Goal: Information Seeking & Learning: Compare options

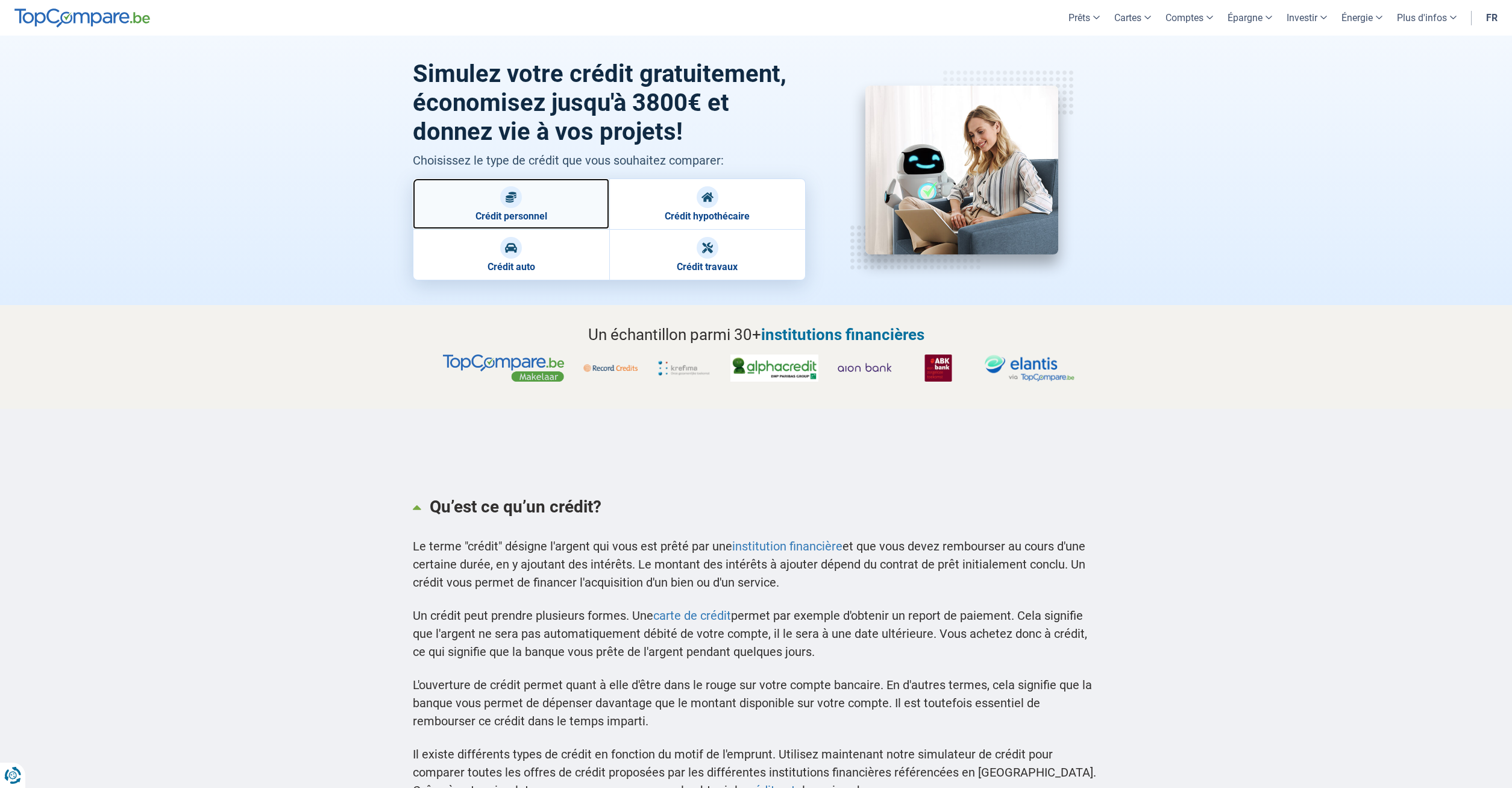
click at [501, 197] on div at bounding box center [511, 197] width 22 height 22
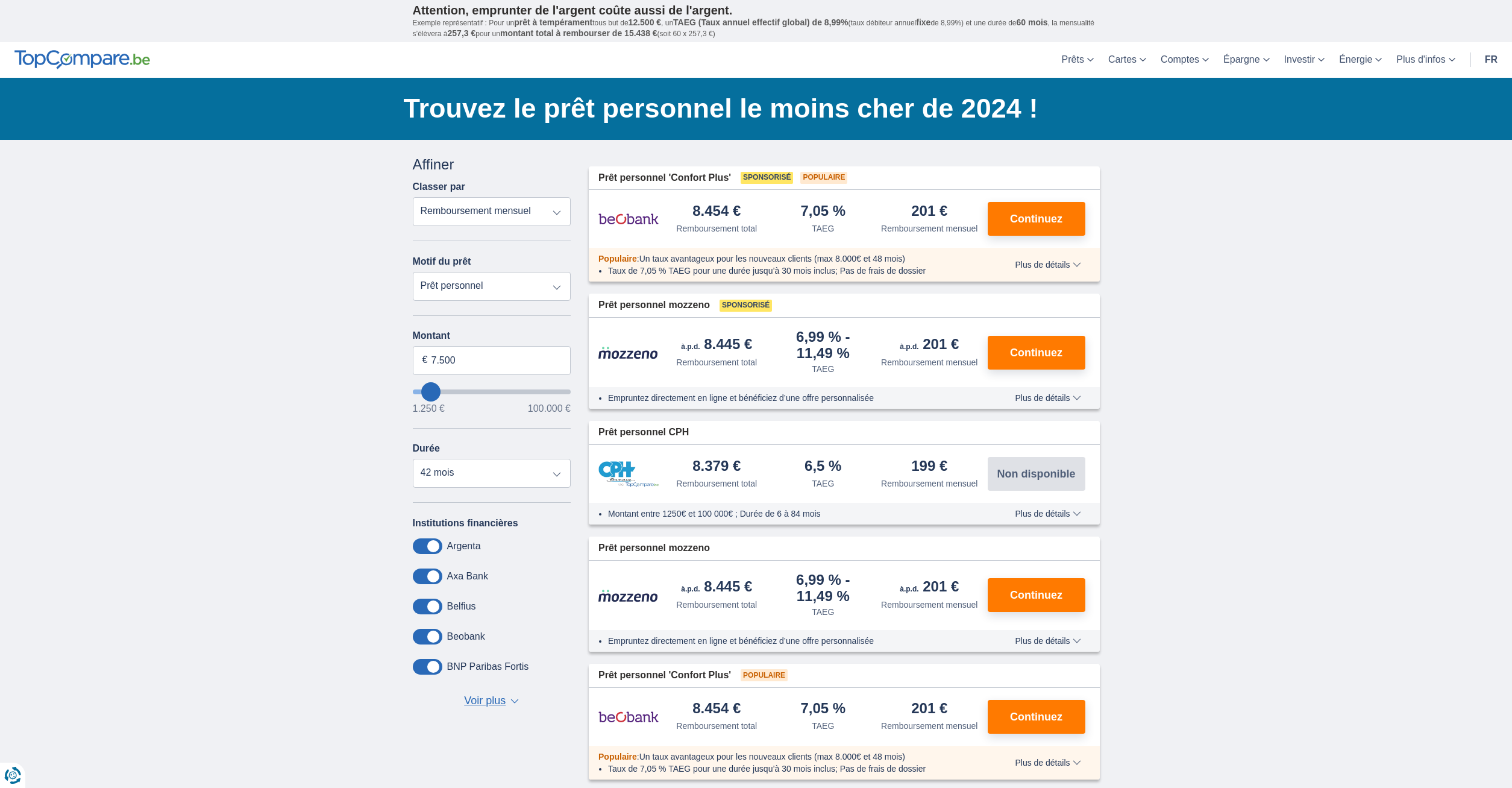
type input "6.250"
type input "6250"
type input "5.250"
type input "5250"
select select "36"
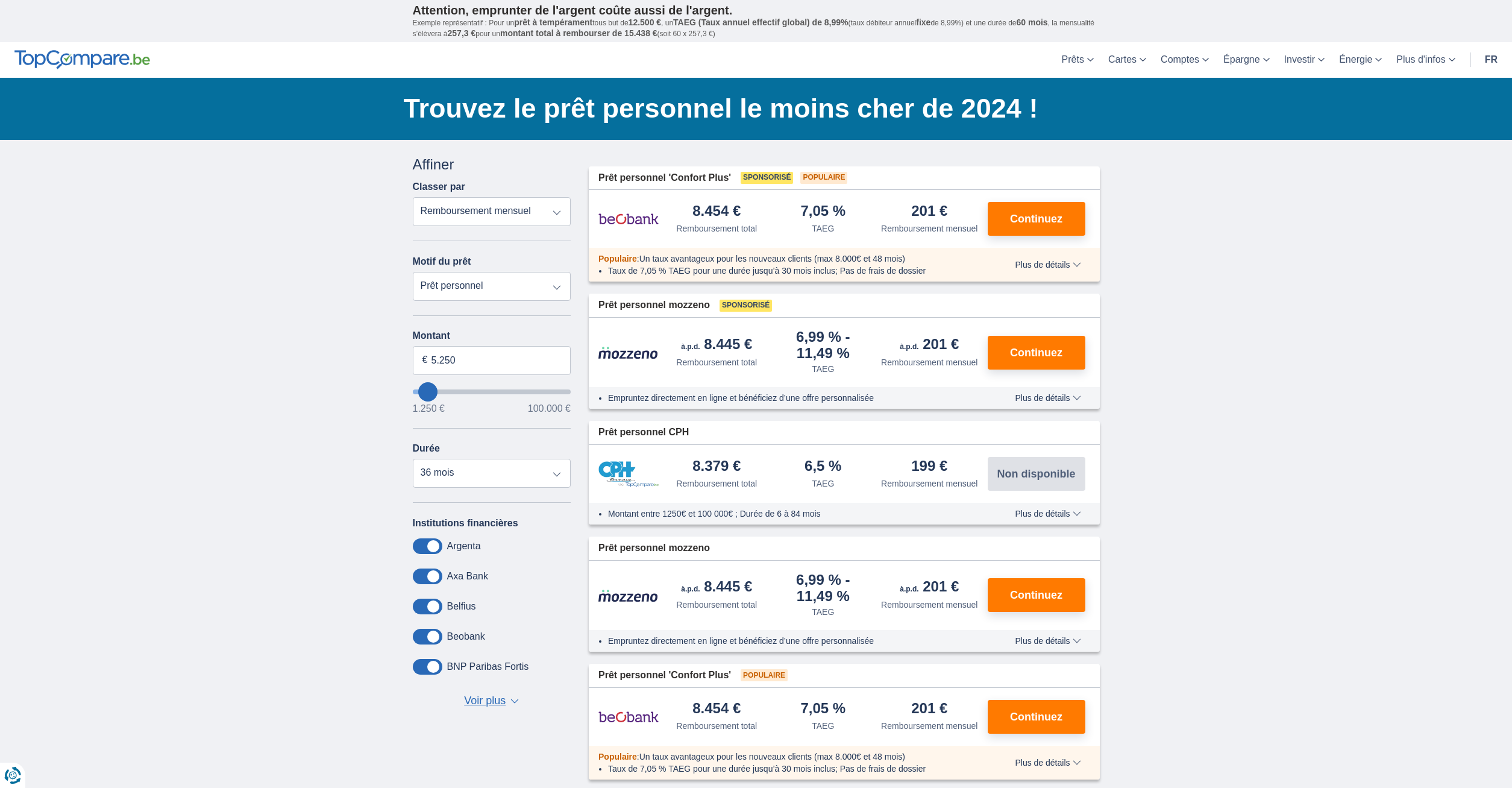
type input "7.250"
type input "7250"
select select "42"
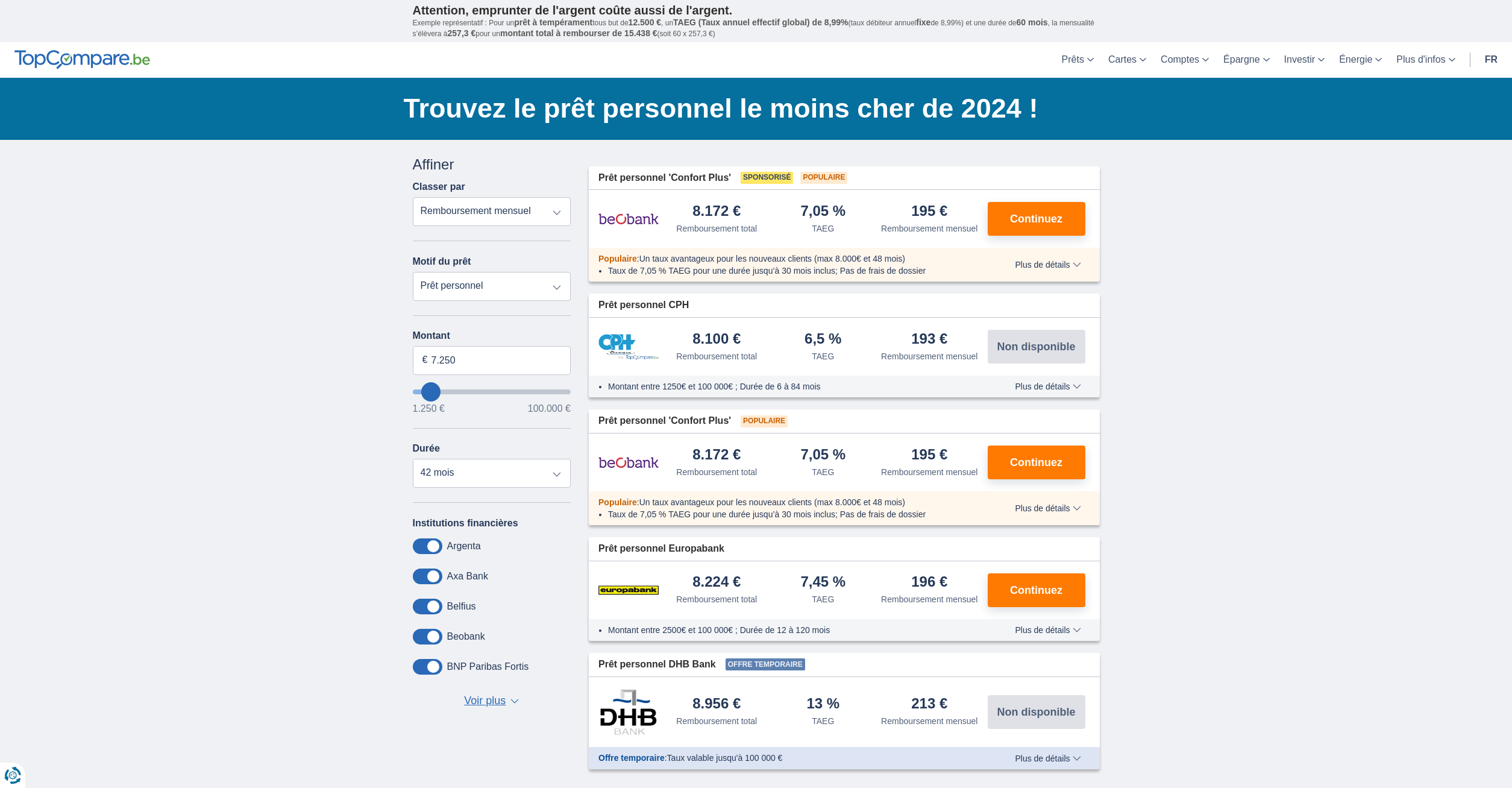
type input "6.250"
type input "6250"
type input "7.250"
type input "7250"
type input "8.250"
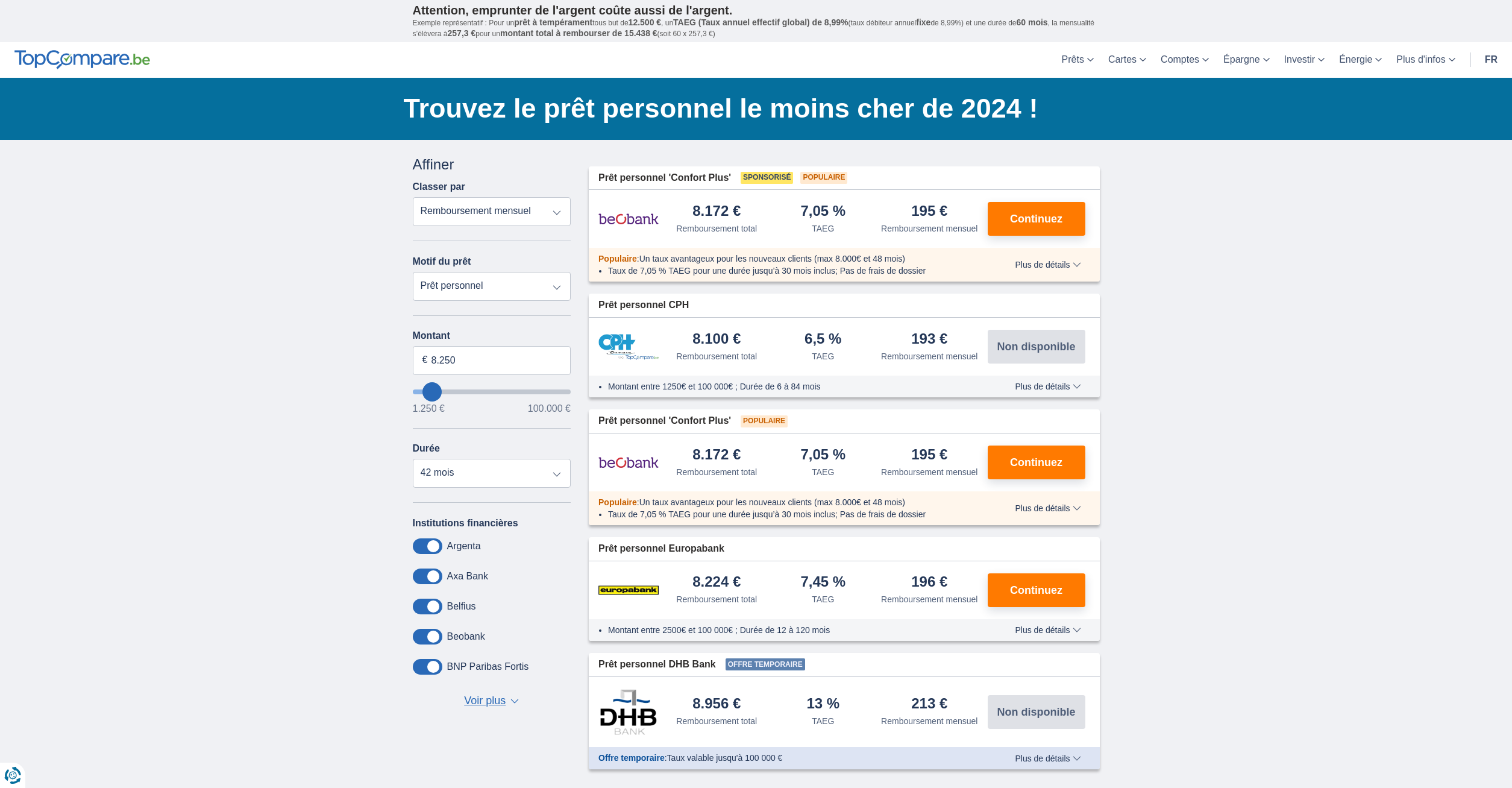
type input "8250"
click at [433, 391] on input "wantToBorrow" at bounding box center [492, 392] width 158 height 5
select select "48"
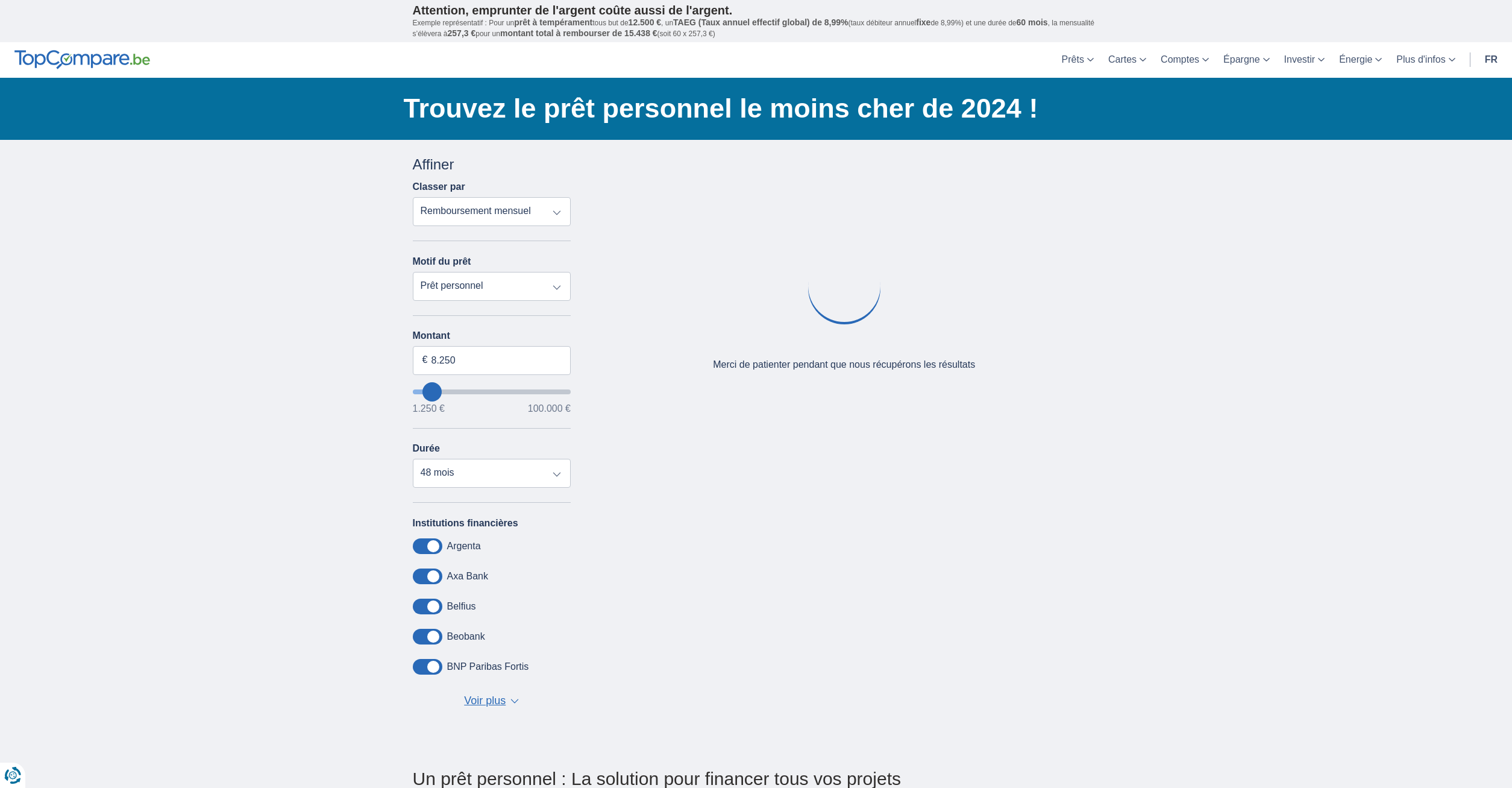
type input "1.250"
type input "1250"
select select "24"
type input "1250"
click at [419, 389] on input "wantToBorrow" at bounding box center [492, 392] width 158 height 5
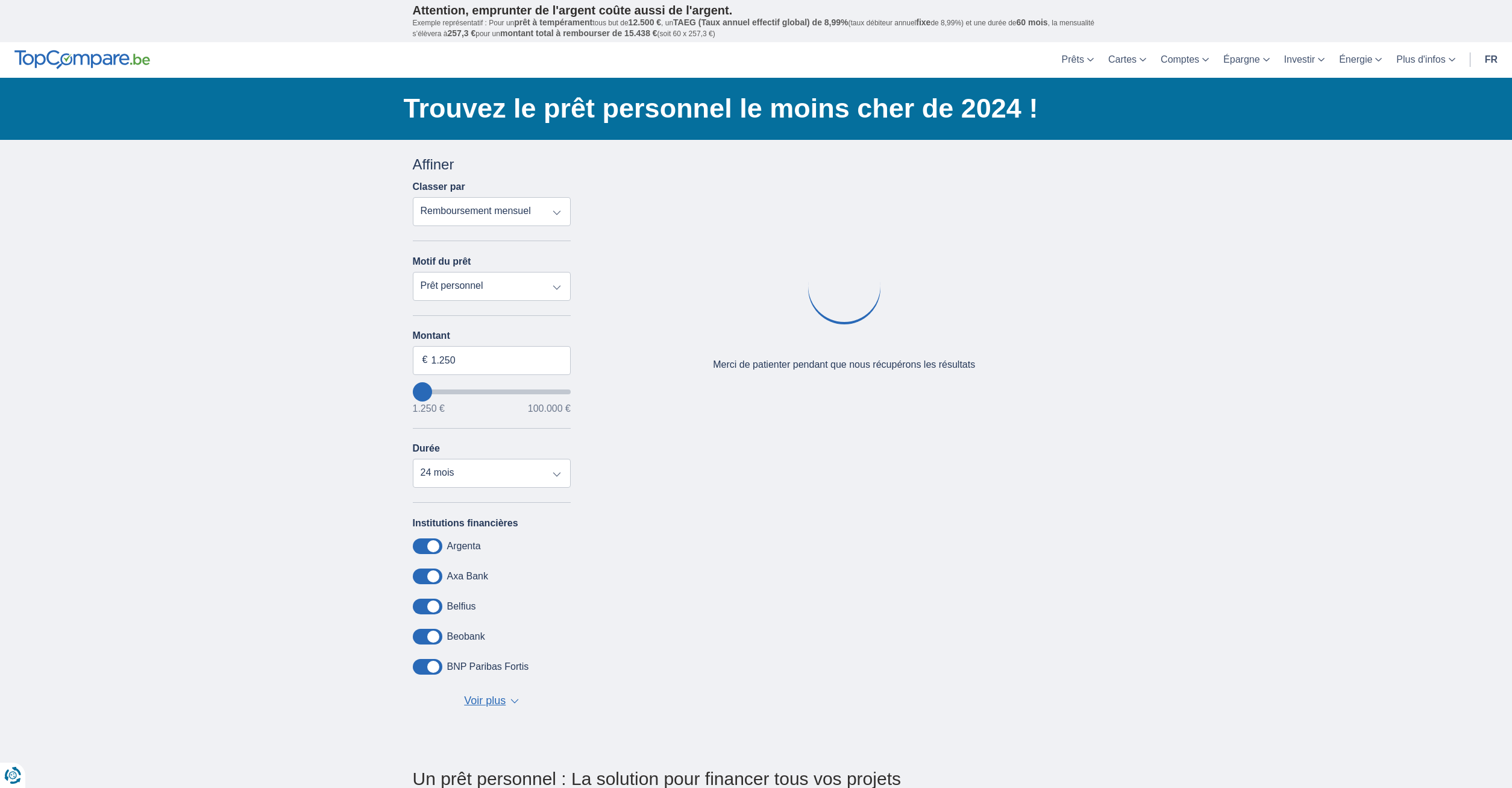
type input "5.250"
type input "5250"
click at [428, 389] on input "wantToBorrow" at bounding box center [492, 392] width 158 height 5
select select "36"
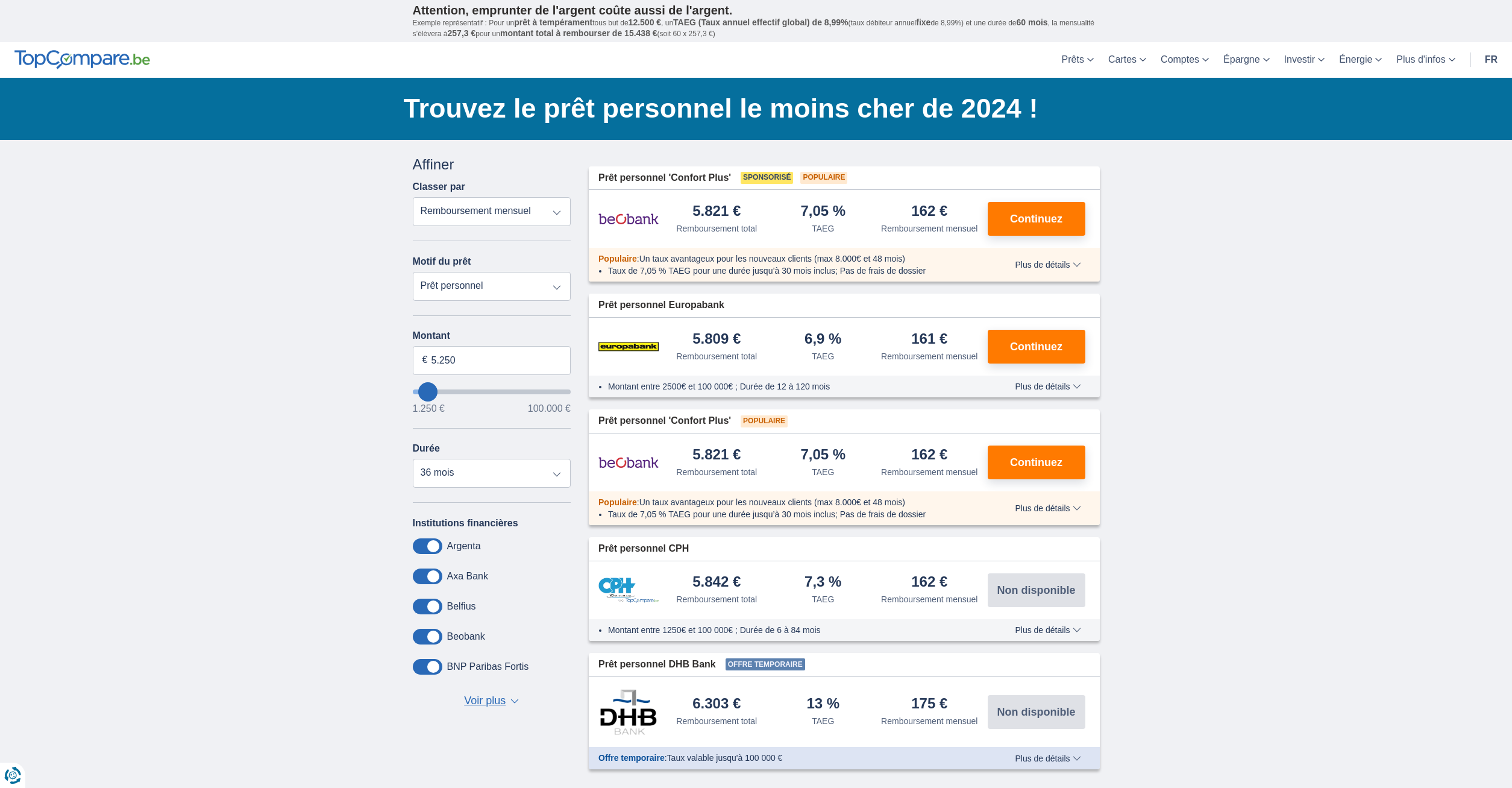
click at [488, 697] on span "Voir plus" at bounding box center [485, 701] width 42 height 16
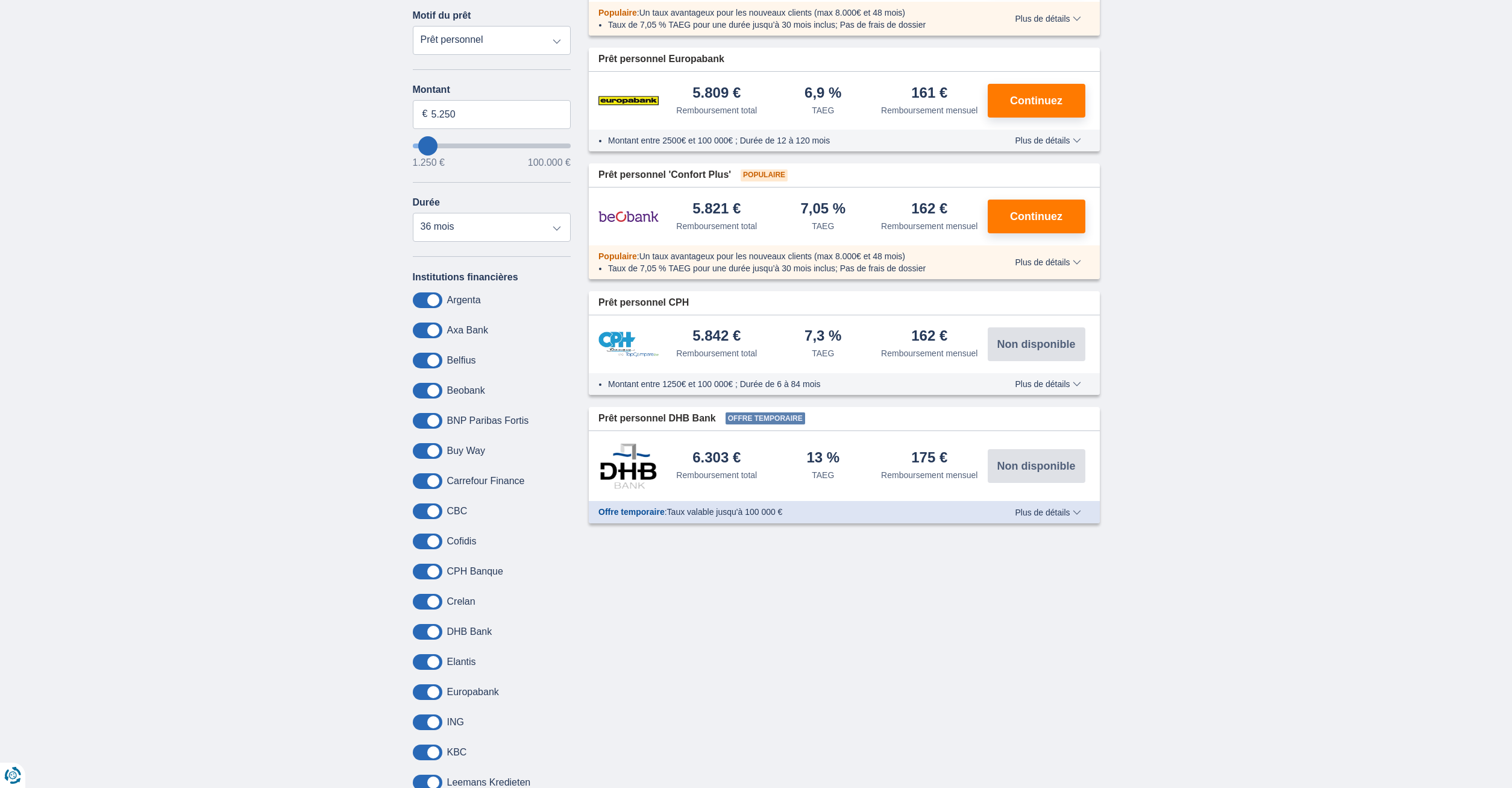
click at [427, 296] on span at bounding box center [427, 300] width 29 height 16
click at [0, 0] on input "checkbox" at bounding box center [0, 0] width 0 height 0
click at [420, 328] on span at bounding box center [427, 330] width 29 height 16
click at [0, 0] on input "checkbox" at bounding box center [0, 0] width 0 height 0
click at [422, 362] on span at bounding box center [427, 361] width 29 height 16
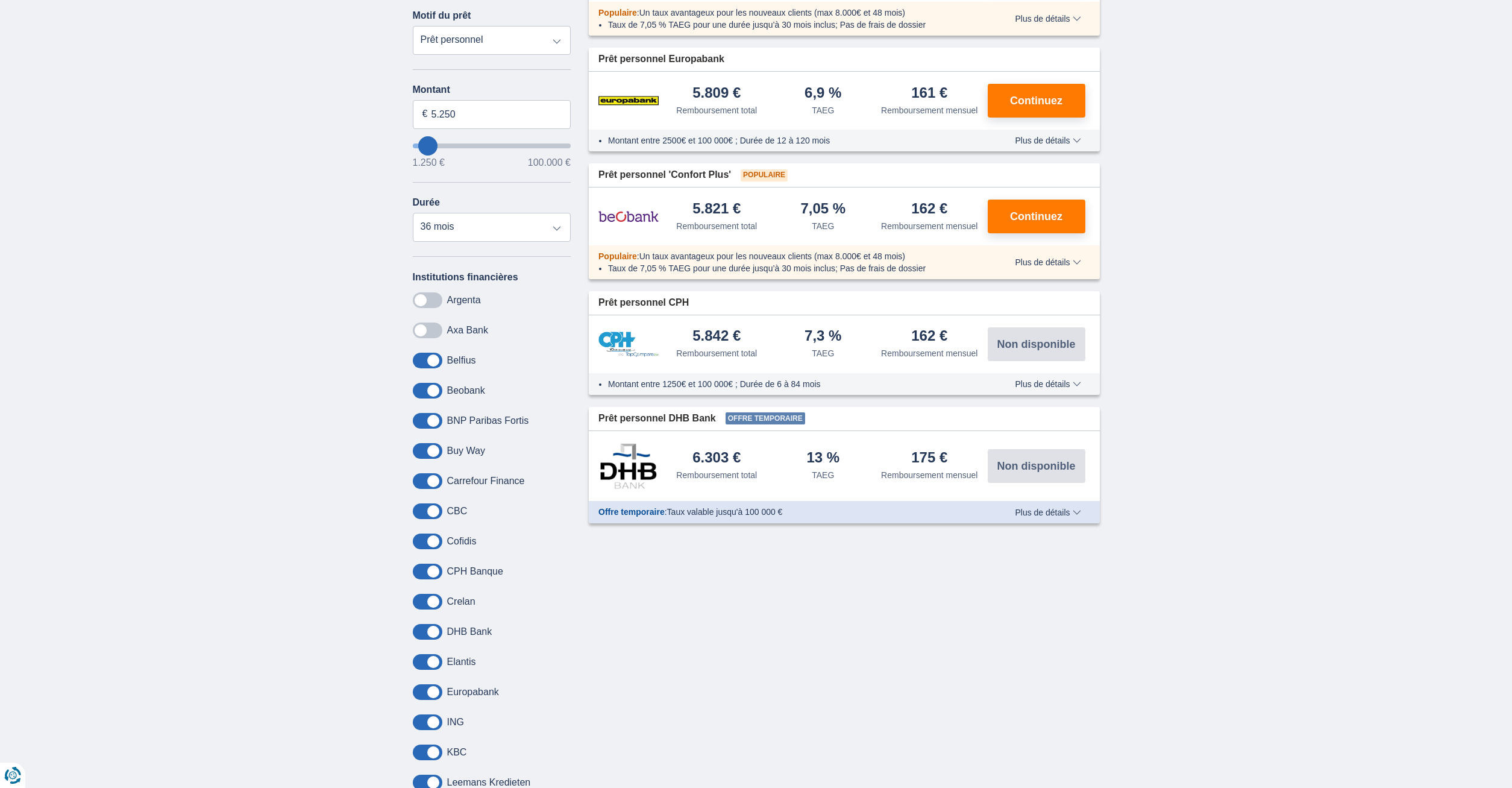
click at [0, 0] on input "checkbox" at bounding box center [0, 0] width 0 height 0
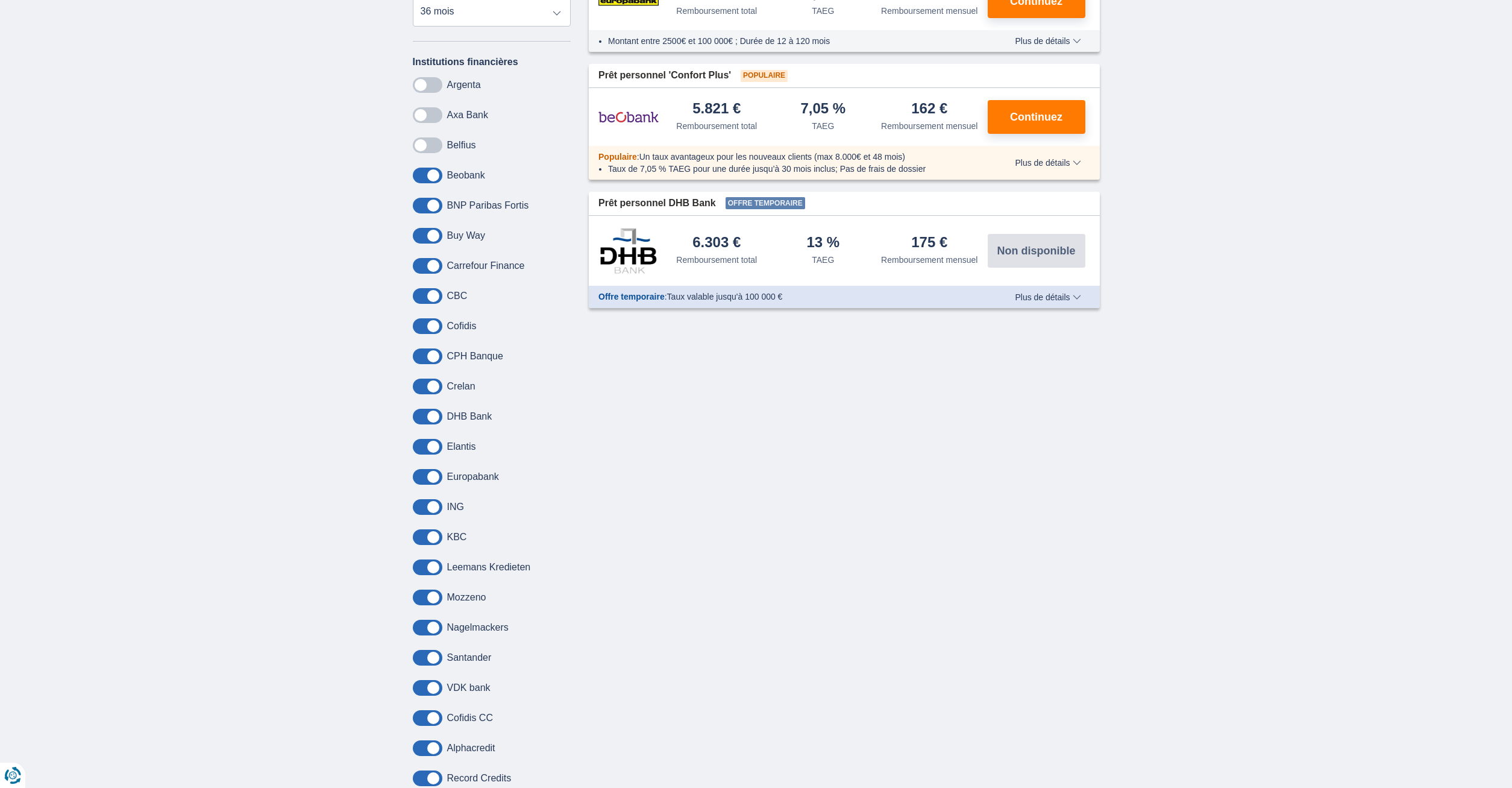
scroll to position [553, 0]
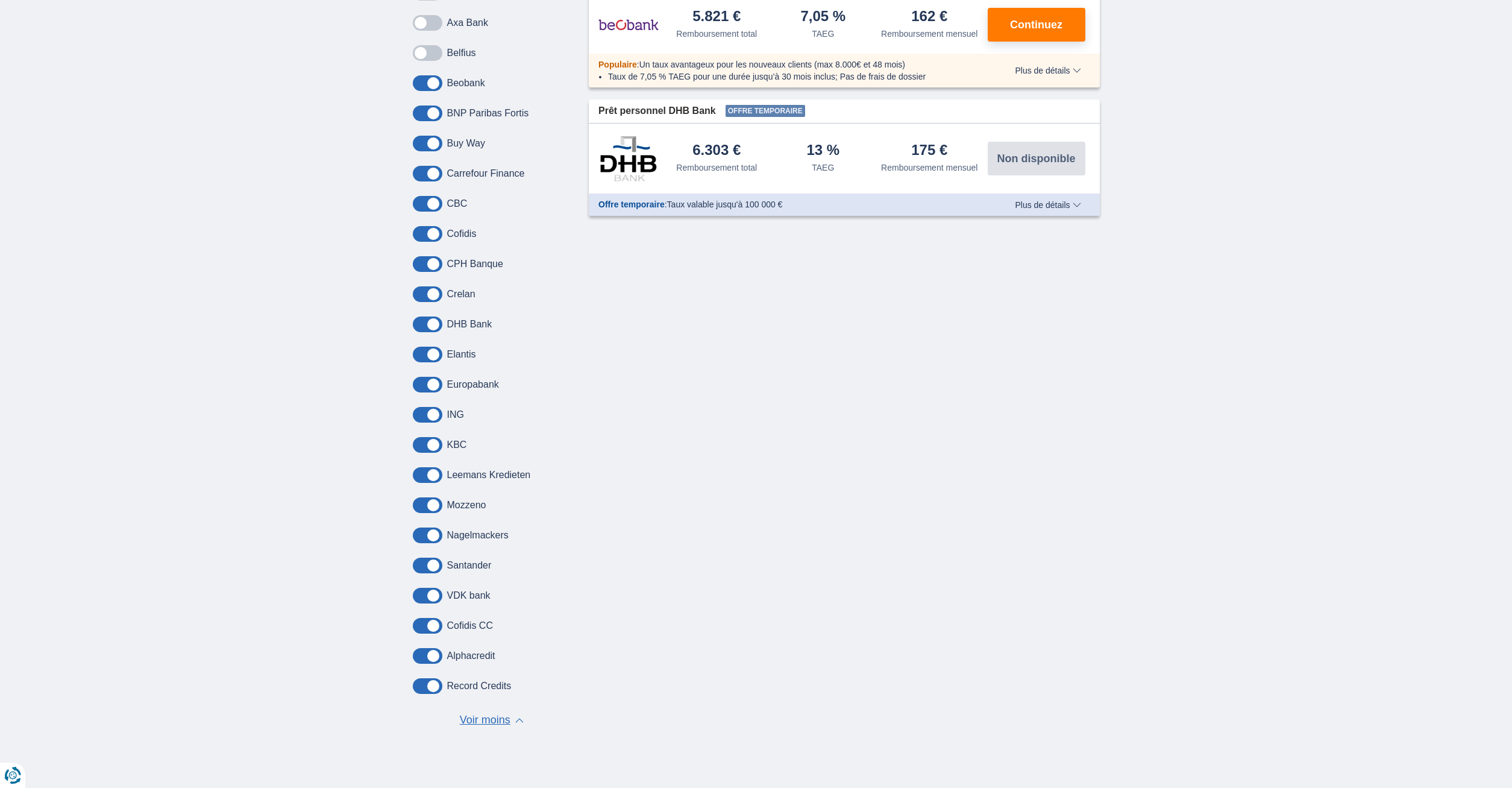
click at [422, 623] on span at bounding box center [427, 626] width 29 height 16
click at [0, 0] on input "checkbox" at bounding box center [0, 0] width 0 height 0
click at [433, 625] on span at bounding box center [427, 626] width 29 height 16
click at [0, 0] on input "checkbox" at bounding box center [0, 0] width 0 height 0
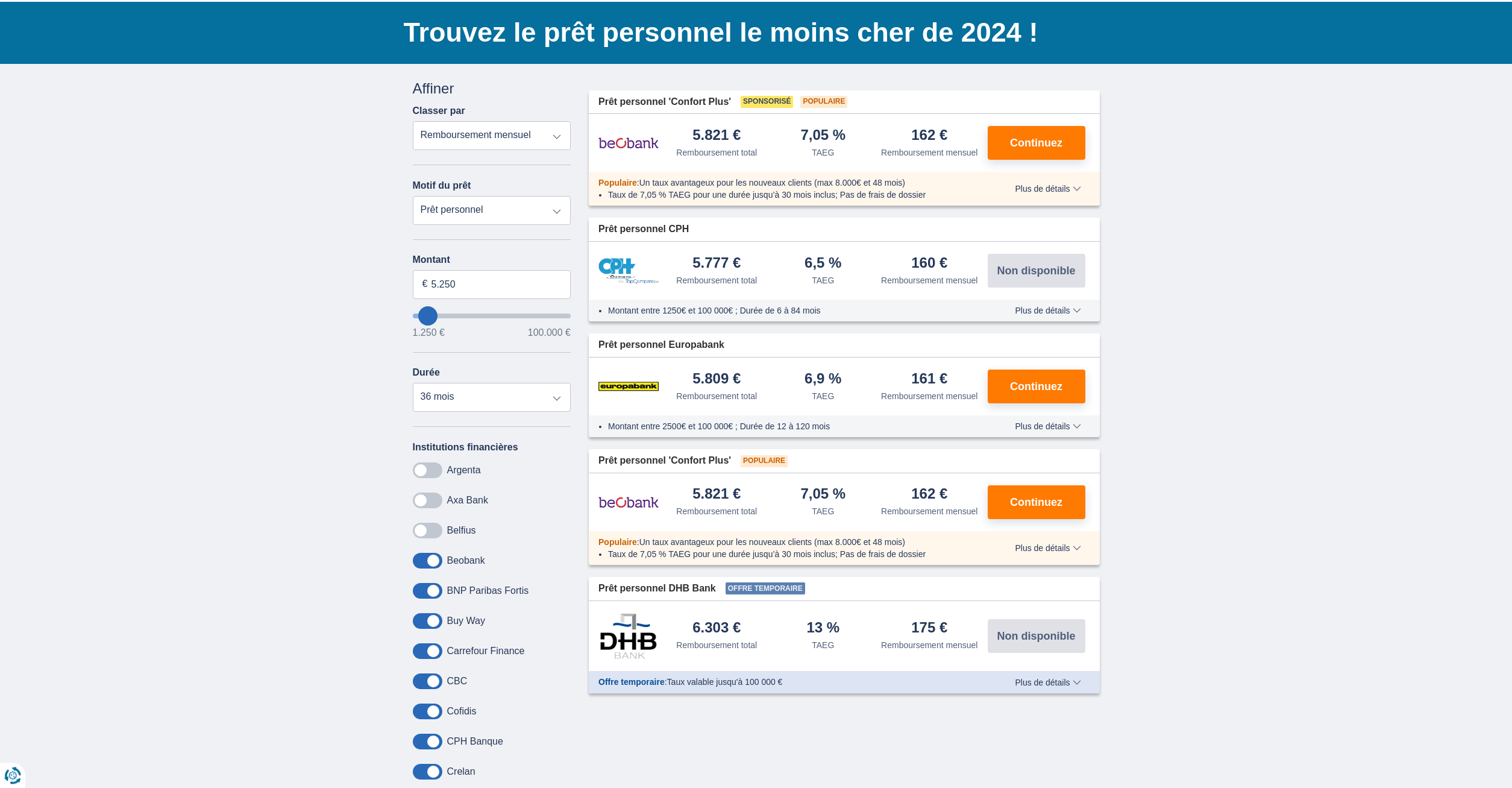
scroll to position [123, 0]
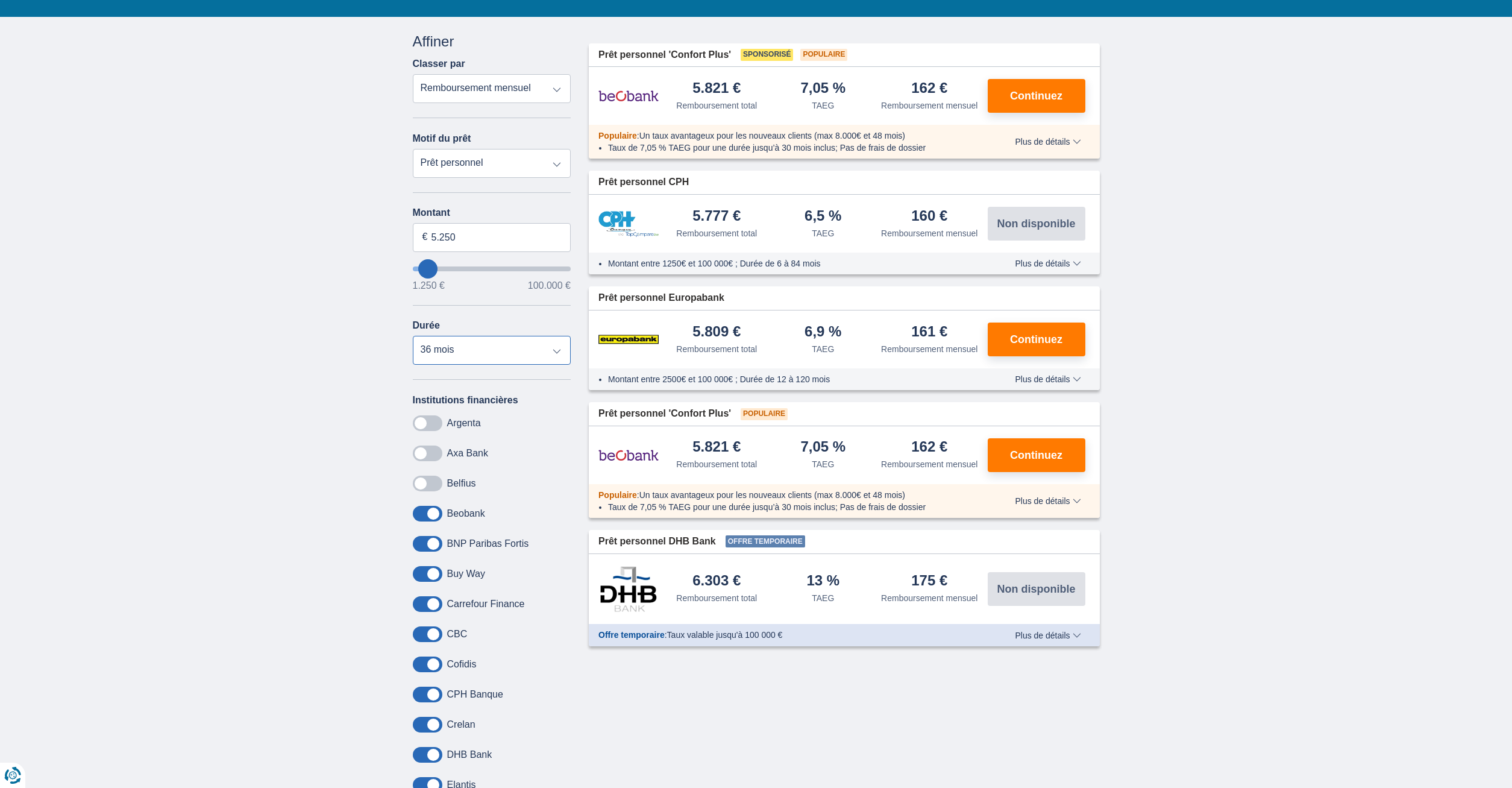
click at [413, 336] on select "12 mois 18 mois 24 mois 30 mois 36 mois" at bounding box center [492, 350] width 158 height 29
click option "36 mois" at bounding box center [0, 0] width 0 height 0
click at [413, 74] on select "Remboursement total TAEG Remboursement mensuel" at bounding box center [492, 88] width 158 height 29
select select "apr+"
click option "TAEG" at bounding box center [0, 0] width 0 height 0
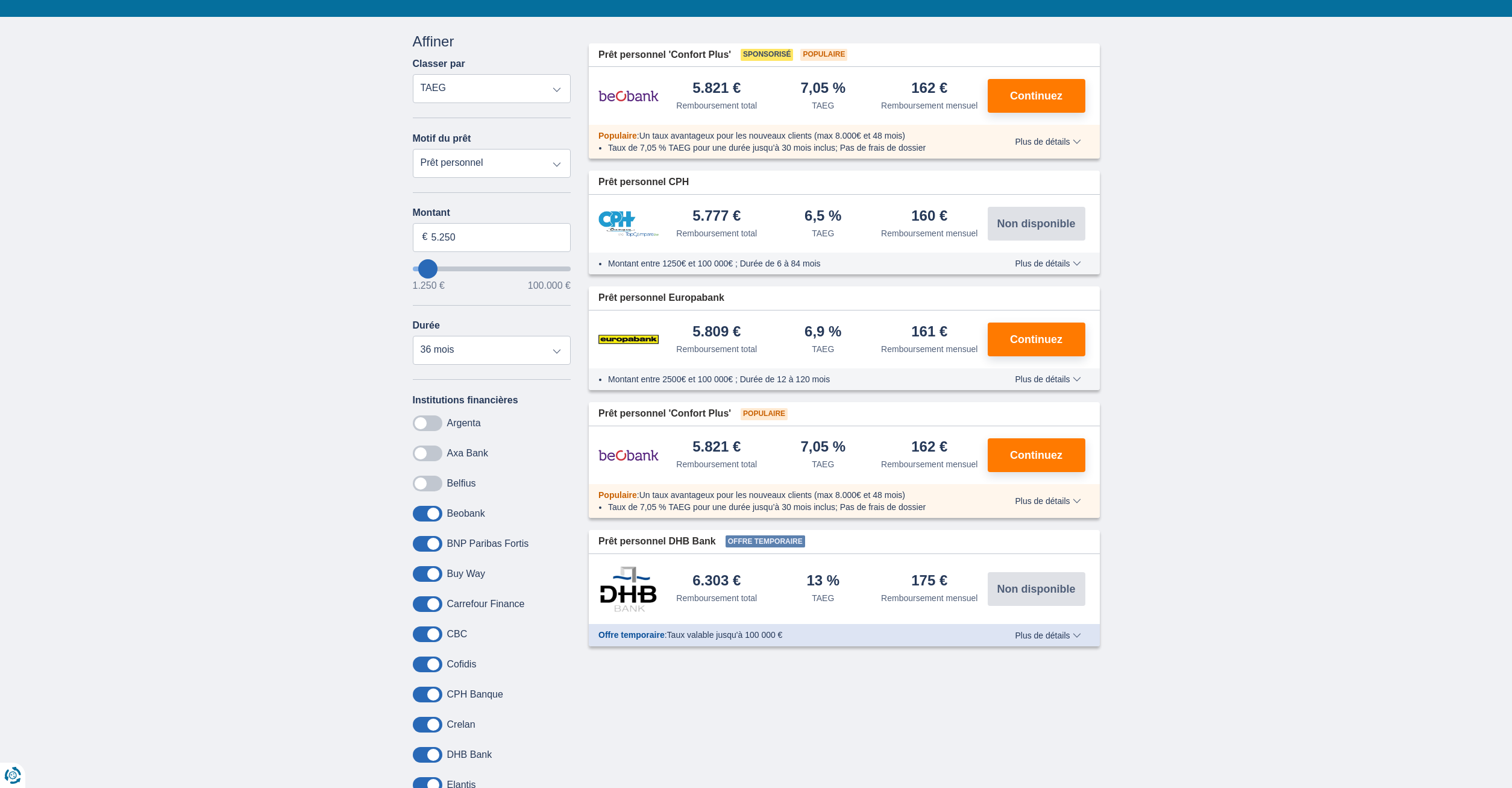
click at [425, 544] on span at bounding box center [427, 544] width 29 height 16
click at [0, 0] on input "checkbox" at bounding box center [0, 0] width 0 height 0
click at [427, 575] on span at bounding box center [427, 574] width 29 height 16
click at [0, 0] on input "checkbox" at bounding box center [0, 0] width 0 height 0
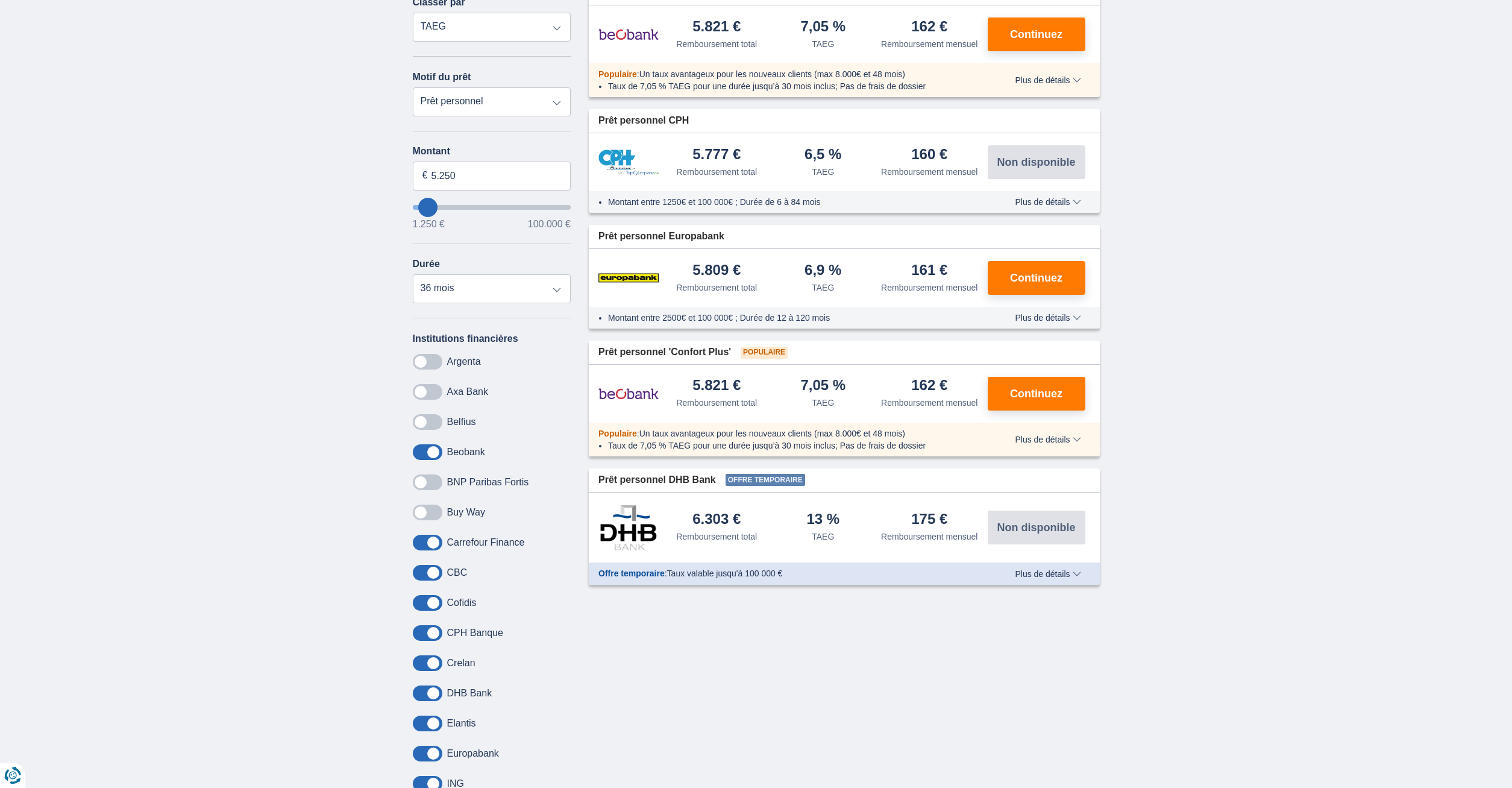
scroll to position [0, 0]
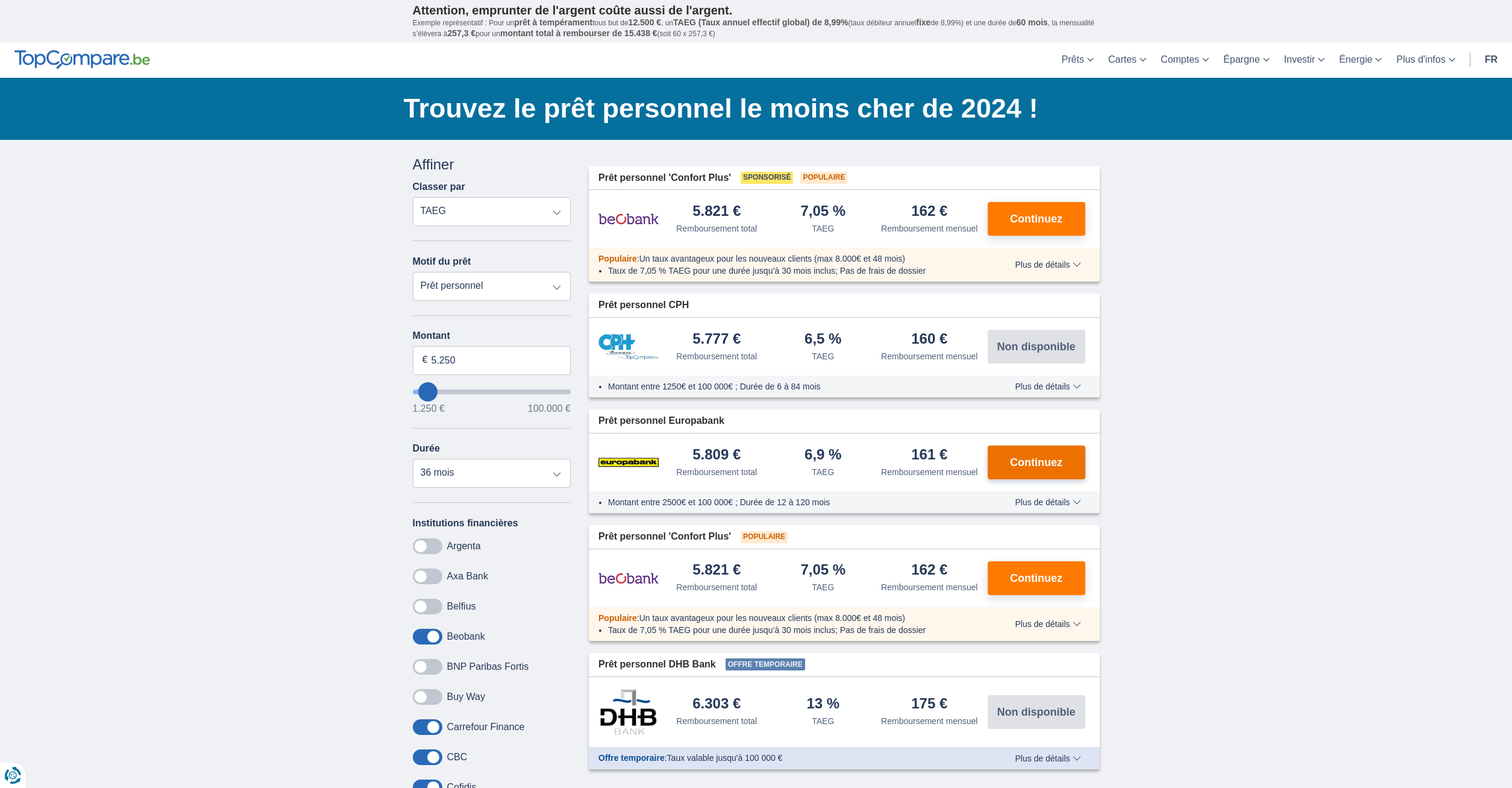
click at [1036, 459] on span "Continuez" at bounding box center [1036, 463] width 53 height 11
click at [1031, 214] on span "Continuez" at bounding box center [1036, 219] width 53 height 11
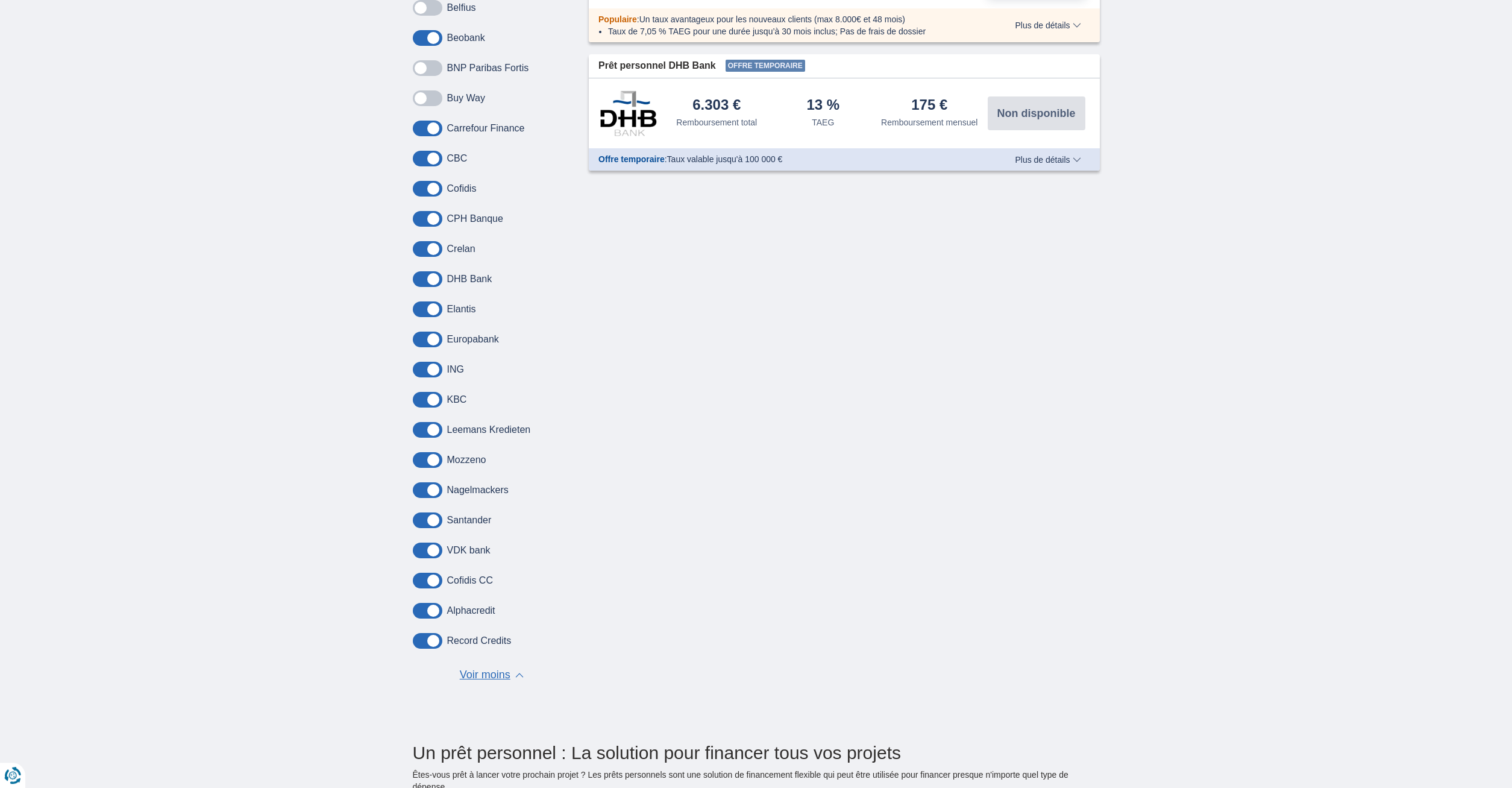
scroll to position [615, 0]
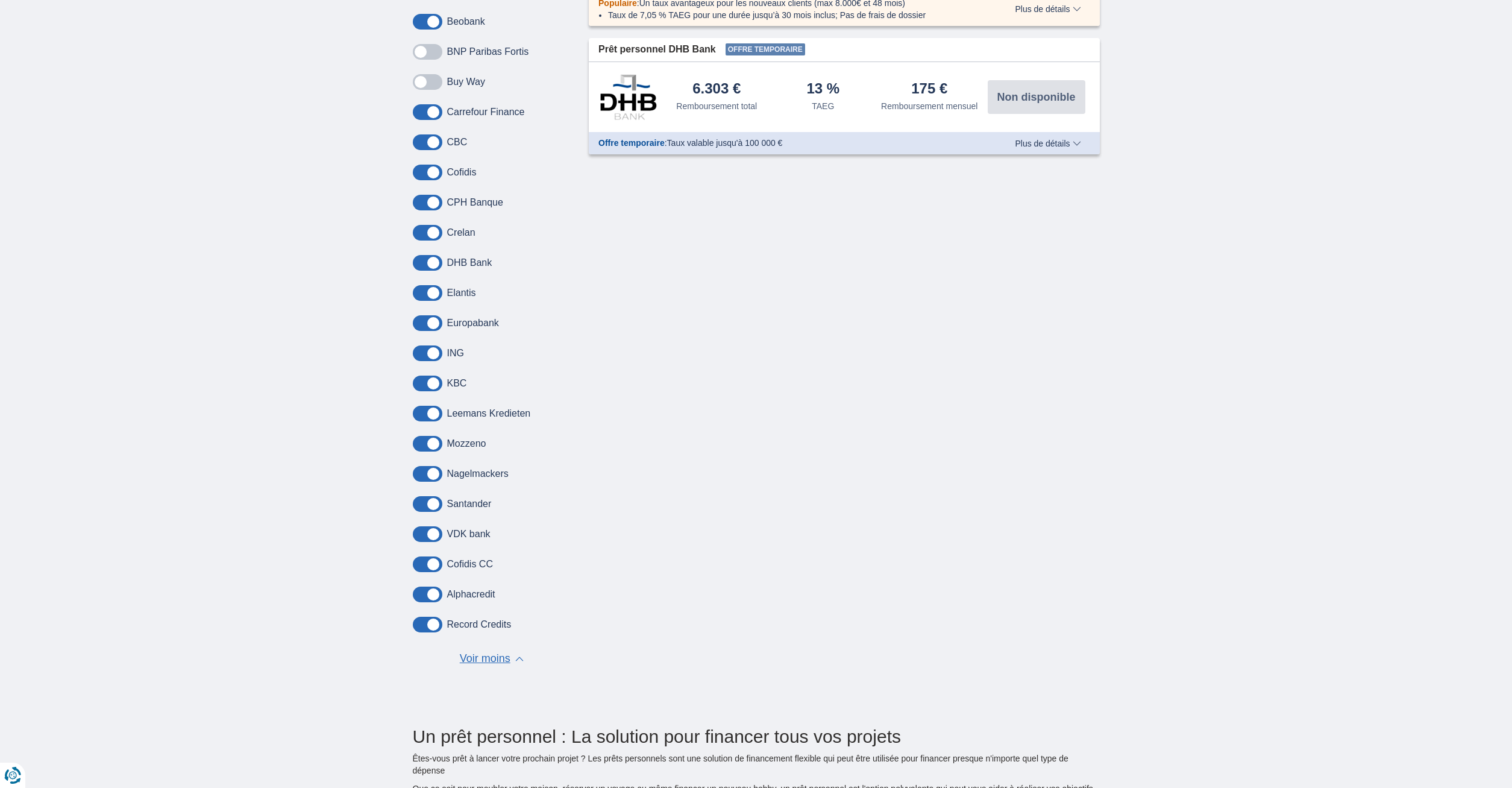
click at [424, 623] on span at bounding box center [427, 625] width 29 height 16
click at [0, 0] on input "checkbox" at bounding box center [0, 0] width 0 height 0
click at [429, 567] on span at bounding box center [427, 564] width 29 height 16
click at [0, 0] on input "checkbox" at bounding box center [0, 0] width 0 height 0
click at [435, 562] on span at bounding box center [427, 564] width 29 height 16
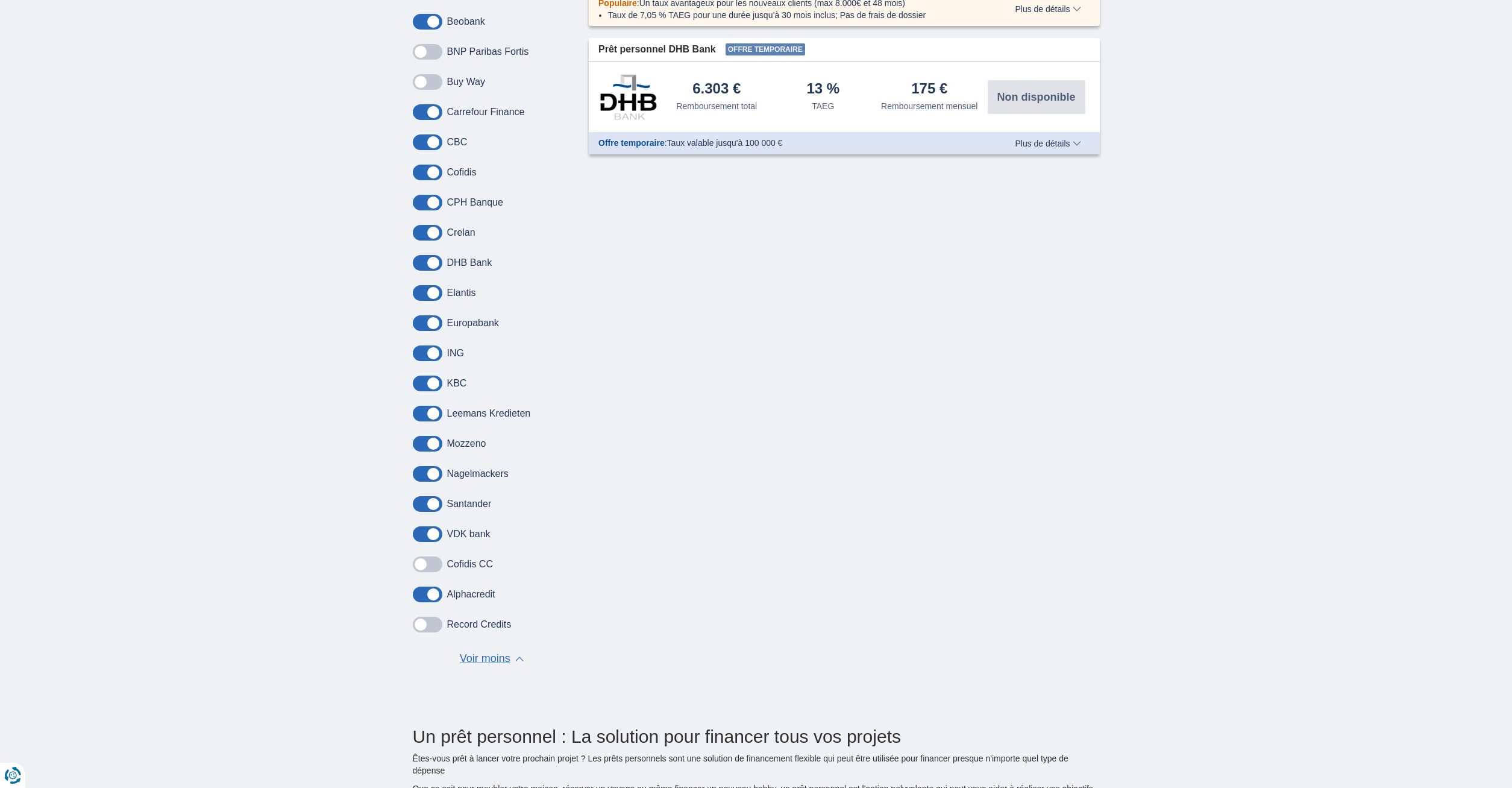
click at [0, 0] on input "checkbox" at bounding box center [0, 0] width 0 height 0
click at [432, 526] on span at bounding box center [427, 534] width 29 height 16
click at [0, 0] on input "checkbox" at bounding box center [0, 0] width 0 height 0
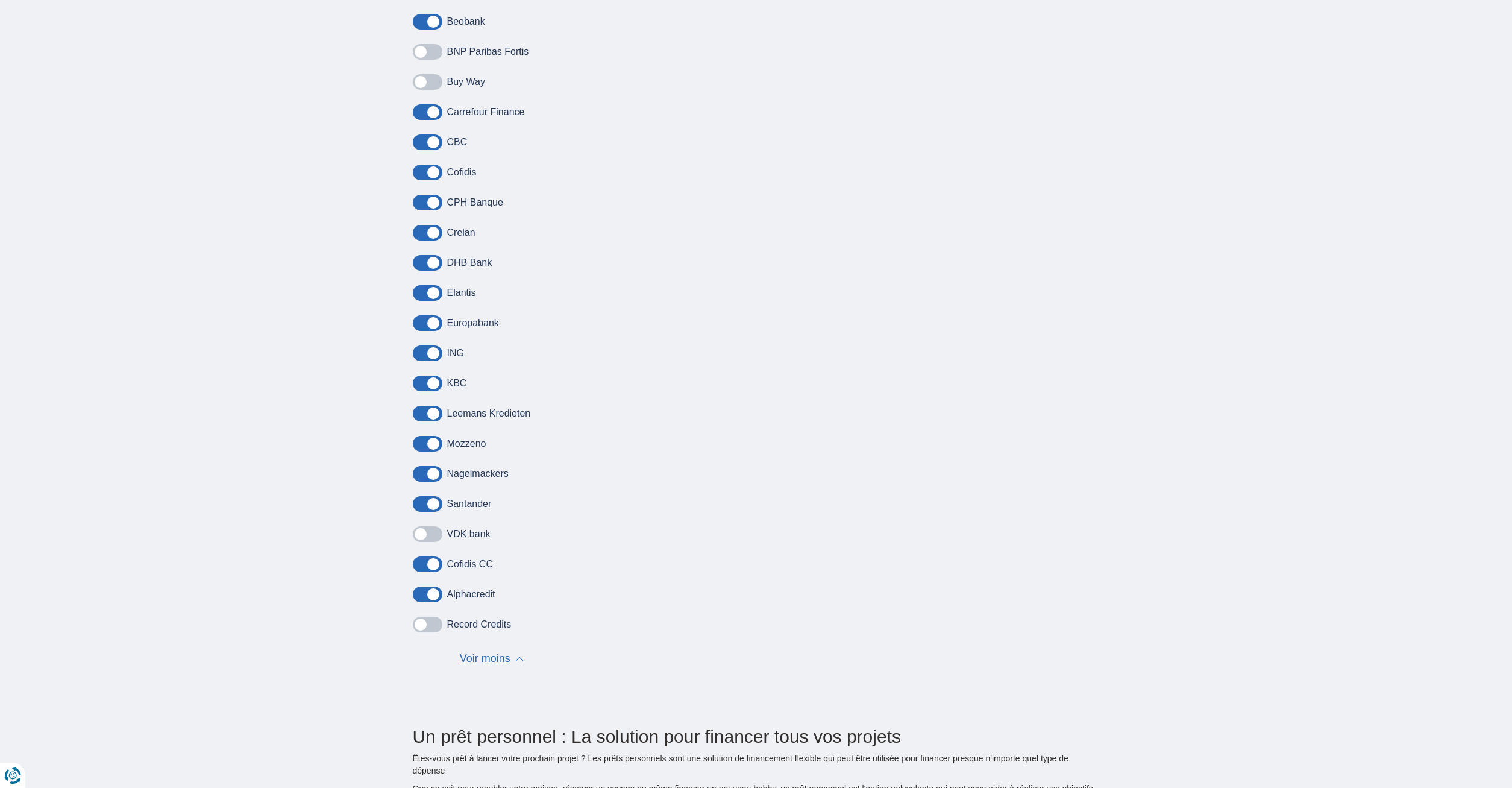
click at [427, 500] on span at bounding box center [427, 504] width 29 height 16
click at [0, 0] on input "checkbox" at bounding box center [0, 0] width 0 height 0
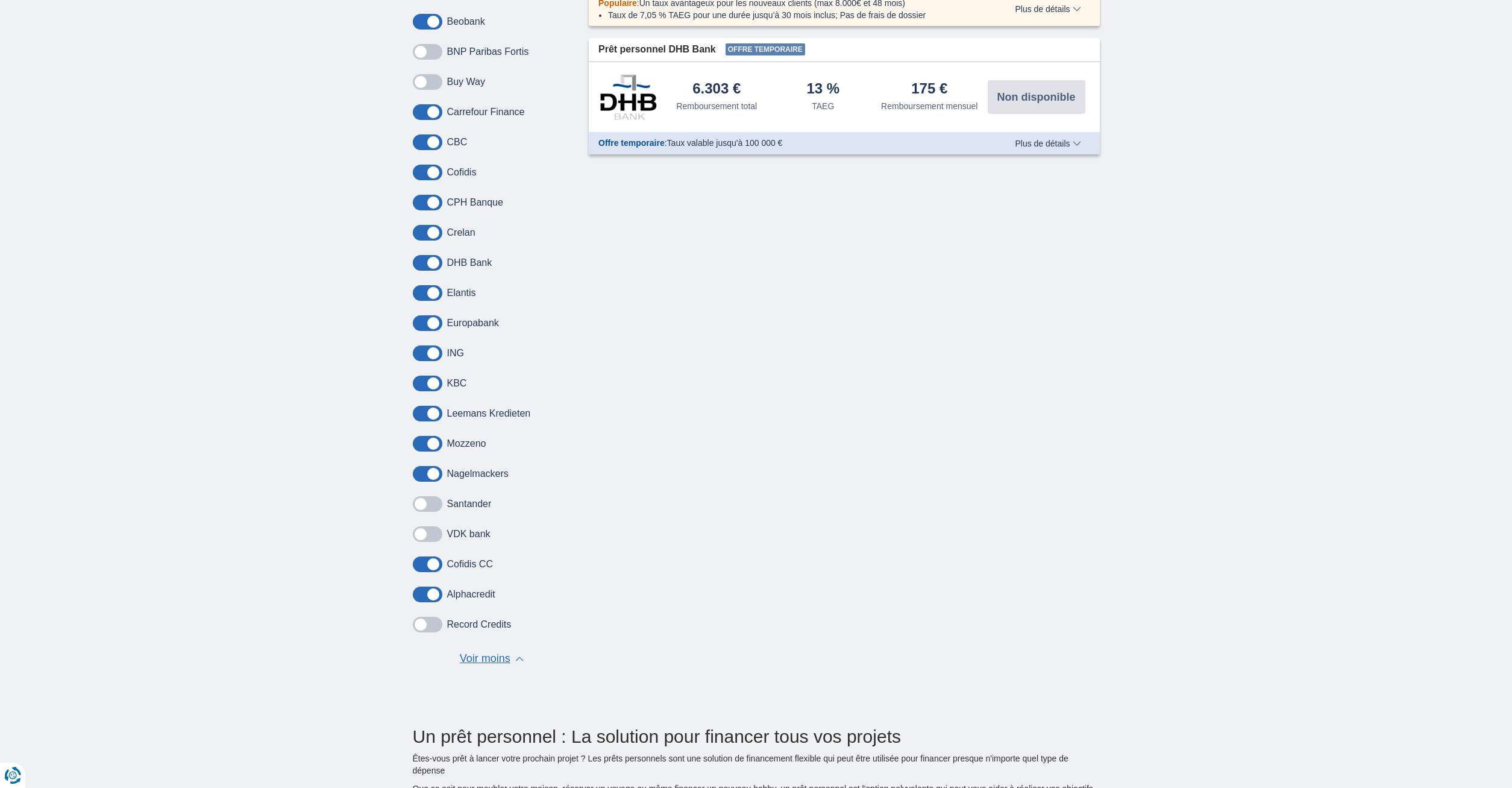
click at [426, 466] on span at bounding box center [427, 474] width 29 height 16
click at [0, 0] on input "checkbox" at bounding box center [0, 0] width 0 height 0
click at [425, 438] on span at bounding box center [427, 444] width 29 height 16
click at [0, 0] on input "checkbox" at bounding box center [0, 0] width 0 height 0
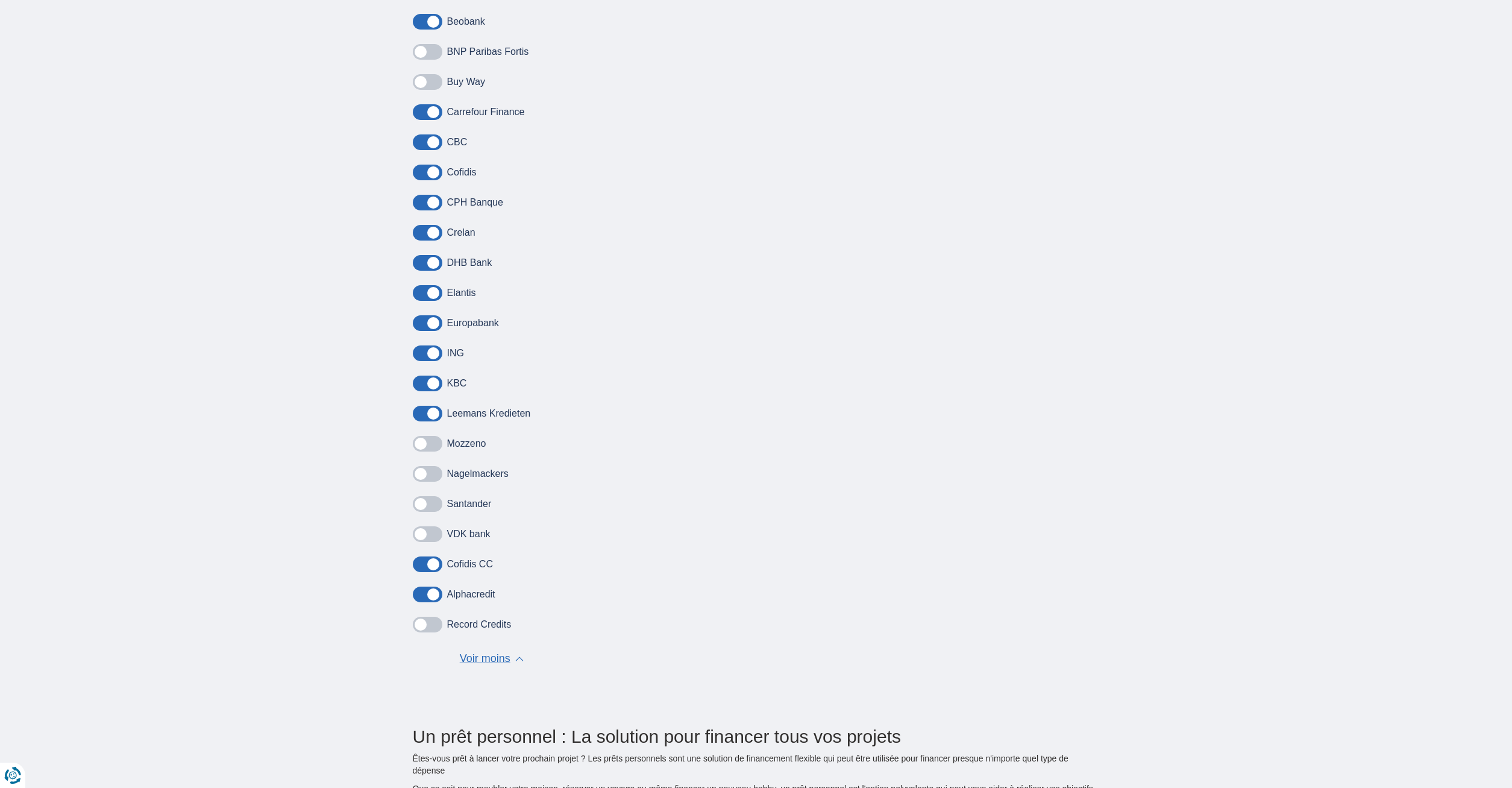
click at [421, 407] on span at bounding box center [427, 414] width 29 height 16
click at [0, 0] on input "checkbox" at bounding box center [0, 0] width 0 height 0
click at [420, 374] on div "Buy Way Carrefour Finance CBC Cofidis CPH Banque Crelan DHB Bank Elantis [GEOGR…" at bounding box center [492, 353] width 158 height 558
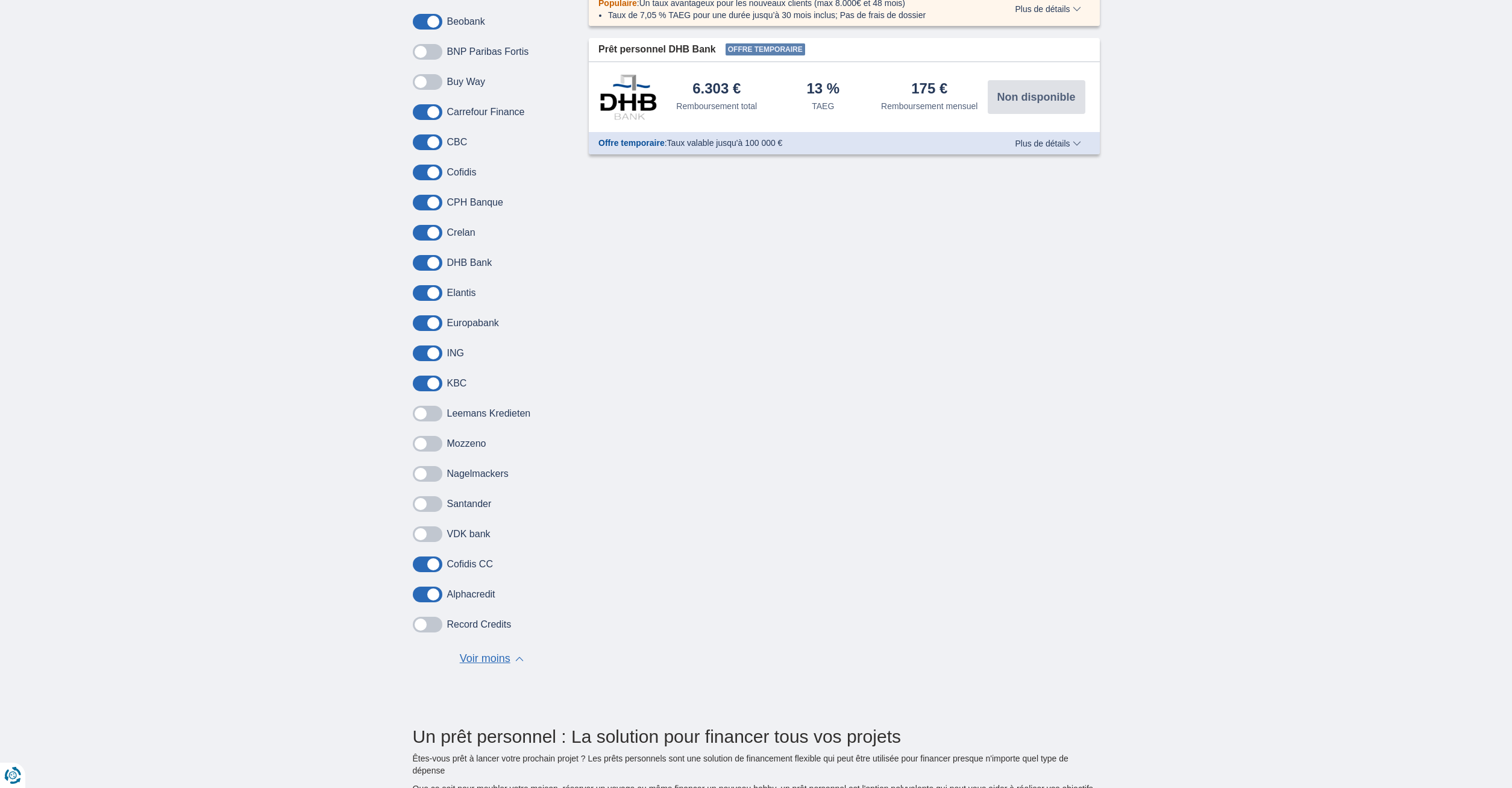
click at [421, 381] on span at bounding box center [427, 384] width 29 height 16
click at [0, 0] on input "checkbox" at bounding box center [0, 0] width 0 height 0
click at [422, 348] on span at bounding box center [427, 353] width 29 height 16
click at [0, 0] on input "checkbox" at bounding box center [0, 0] width 0 height 0
click at [425, 318] on span at bounding box center [427, 323] width 29 height 16
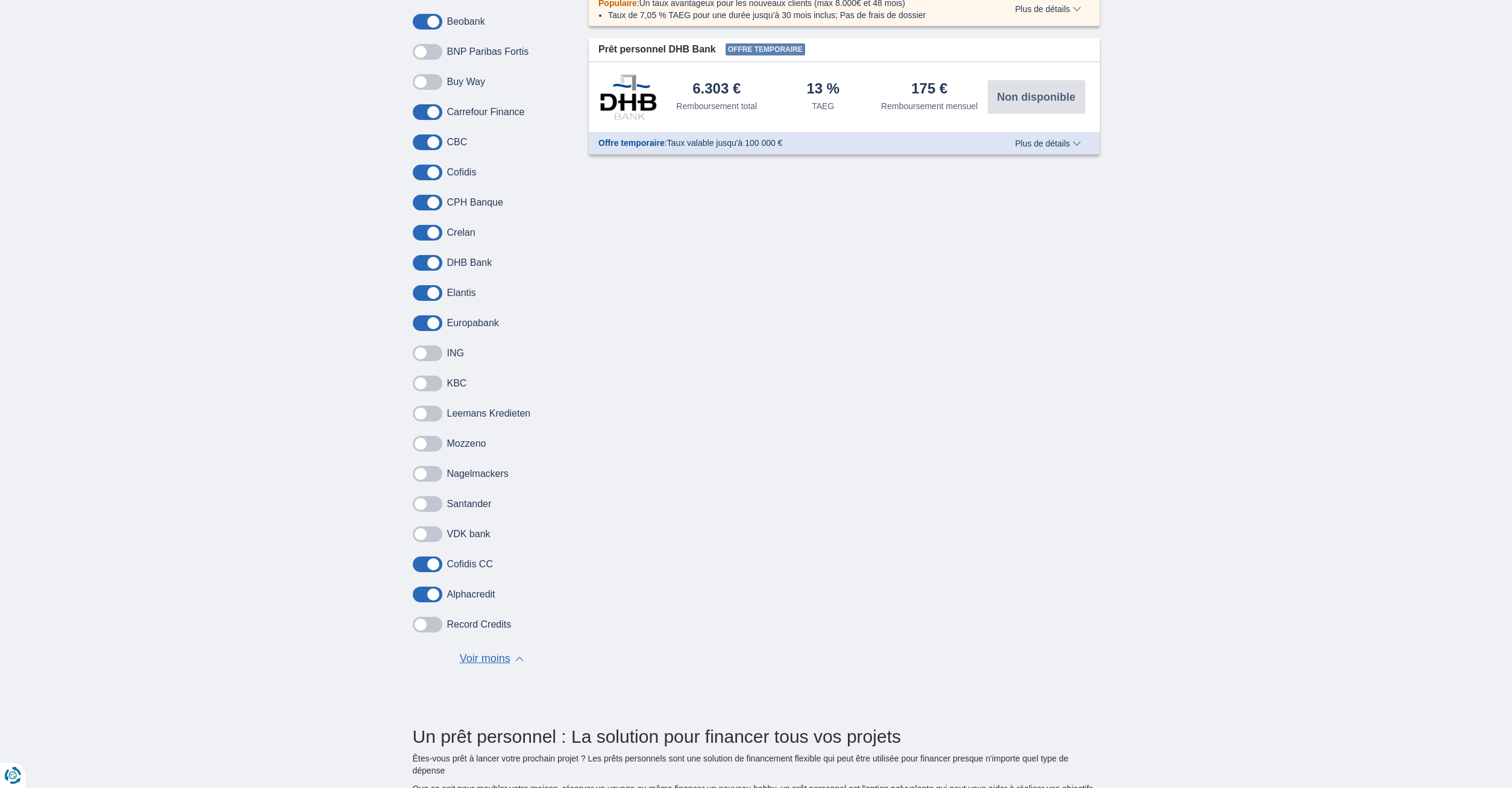
click at [0, 0] on input "checkbox" at bounding box center [0, 0] width 0 height 0
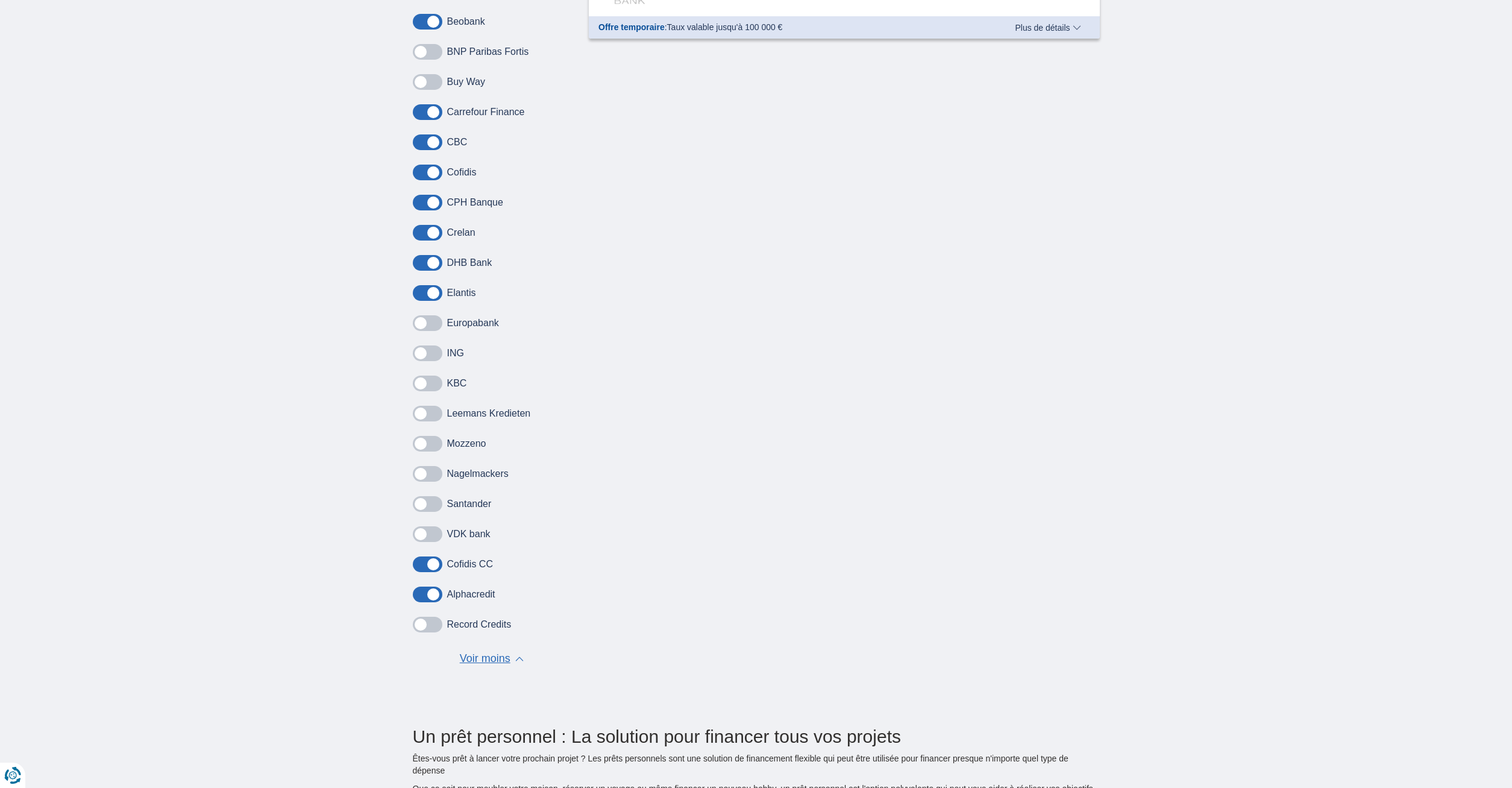
click at [425, 291] on span at bounding box center [427, 293] width 29 height 16
click at [0, 0] on input "checkbox" at bounding box center [0, 0] width 0 height 0
click at [422, 258] on span at bounding box center [427, 263] width 29 height 16
click at [0, 0] on input "checkbox" at bounding box center [0, 0] width 0 height 0
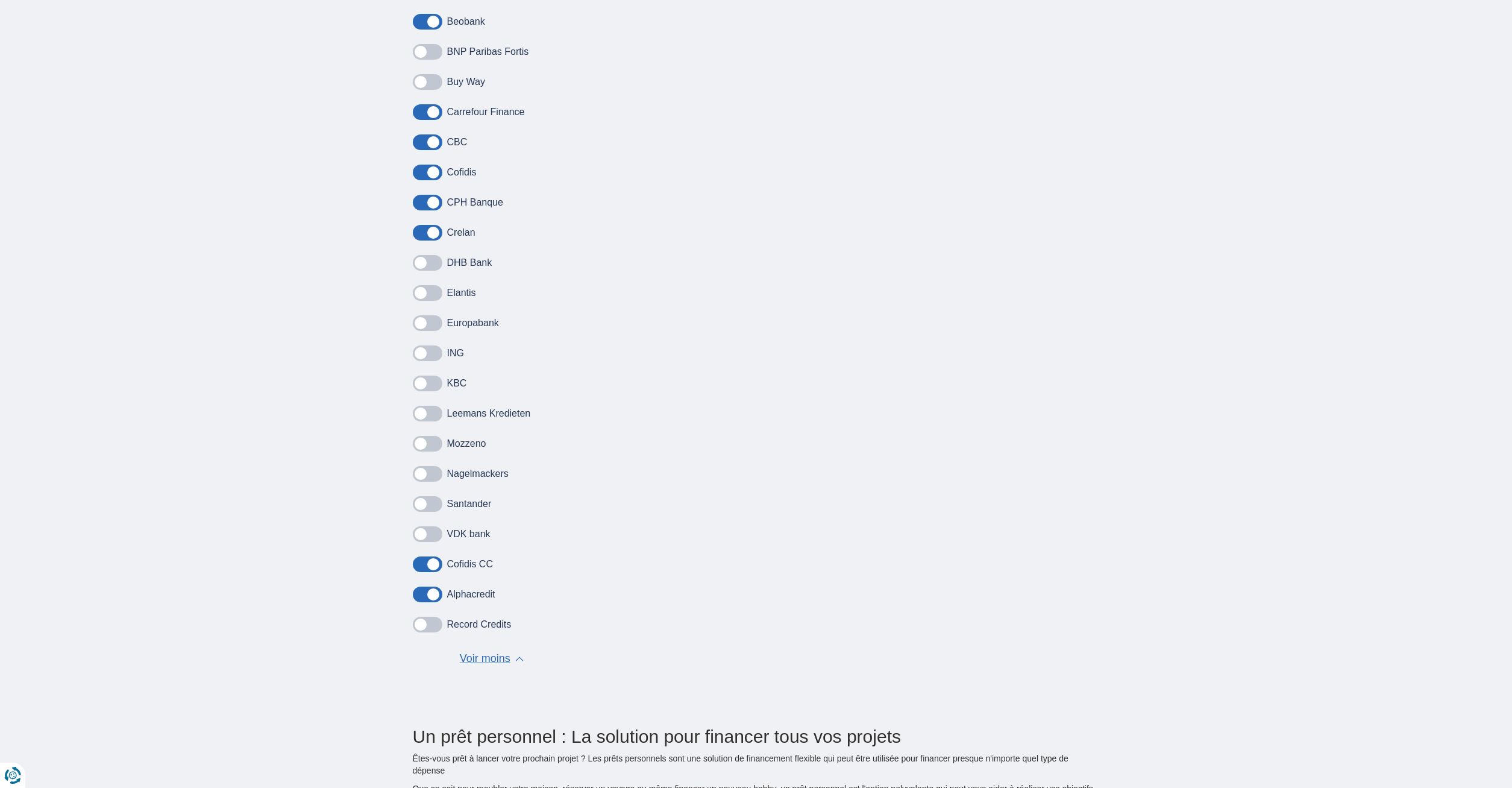
click at [417, 229] on span at bounding box center [427, 232] width 29 height 16
click at [0, 0] on input "checkbox" at bounding box center [0, 0] width 0 height 0
click at [431, 196] on div "Buy Way Carrefour Finance CBC Cofidis CPH Banque Crelan DHB Bank Elantis [GEOGR…" at bounding box center [492, 353] width 158 height 558
click at [419, 171] on span at bounding box center [427, 173] width 29 height 16
click at [0, 0] on input "checkbox" at bounding box center [0, 0] width 0 height 0
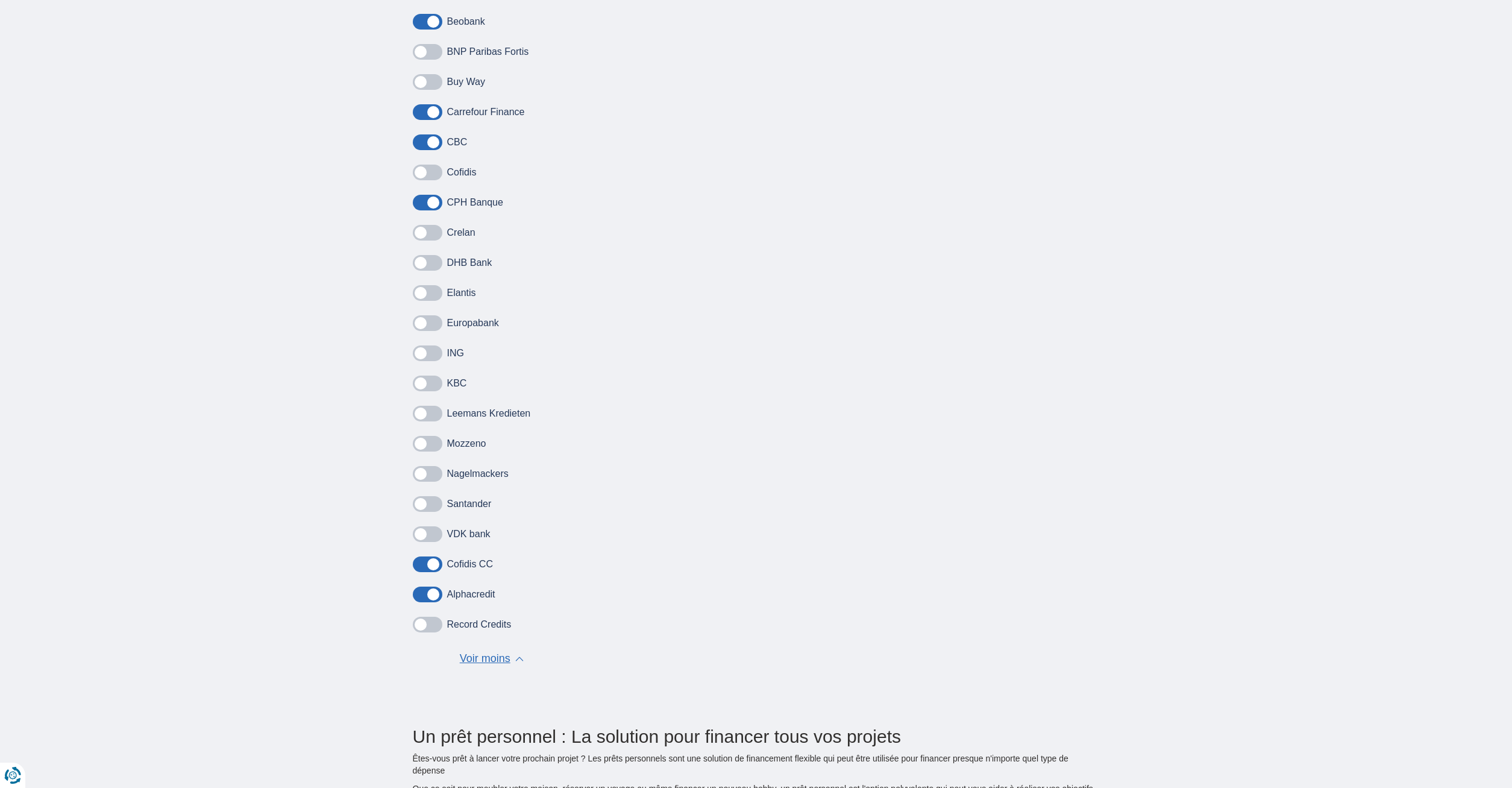
click at [417, 198] on span at bounding box center [427, 203] width 29 height 16
click at [0, 0] on input "checkbox" at bounding box center [0, 0] width 0 height 0
click at [414, 135] on label at bounding box center [427, 143] width 29 height 16
click at [0, 0] on input "checkbox" at bounding box center [0, 0] width 0 height 0
click at [425, 109] on span at bounding box center [427, 112] width 29 height 16
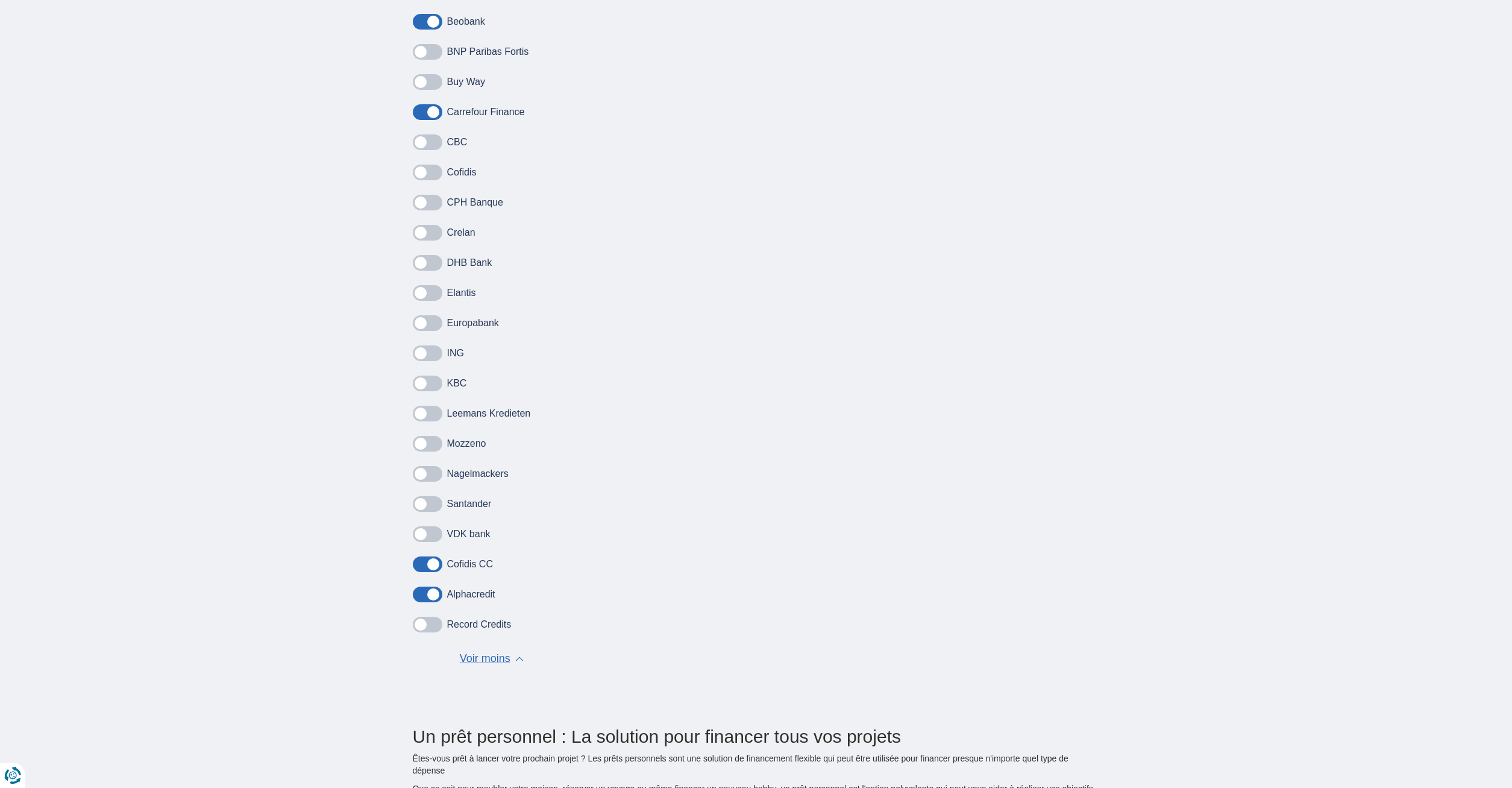
click at [0, 0] on input "checkbox" at bounding box center [0, 0] width 0 height 0
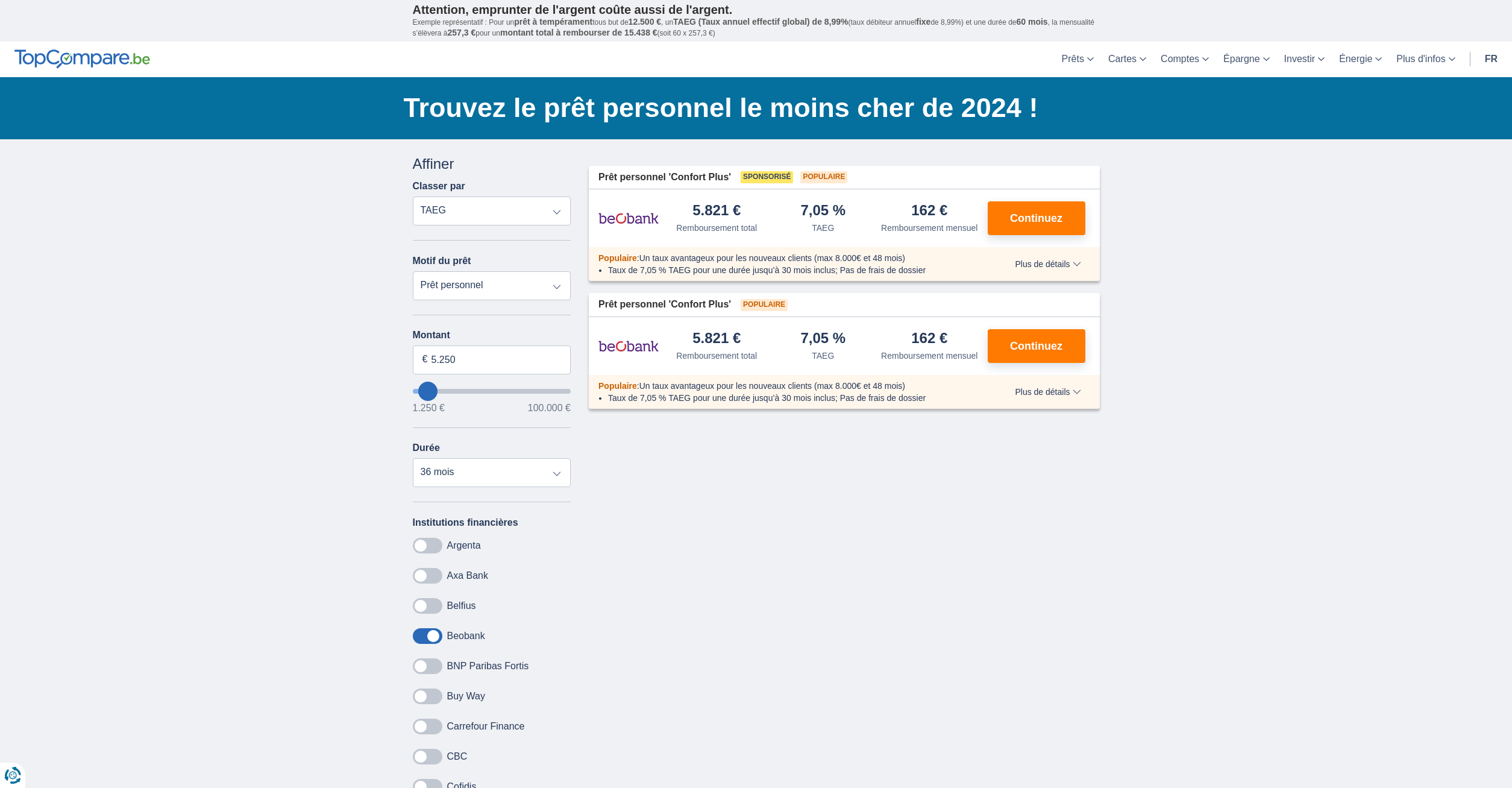
scroll to position [0, 0]
